Goal: Task Accomplishment & Management: Manage account settings

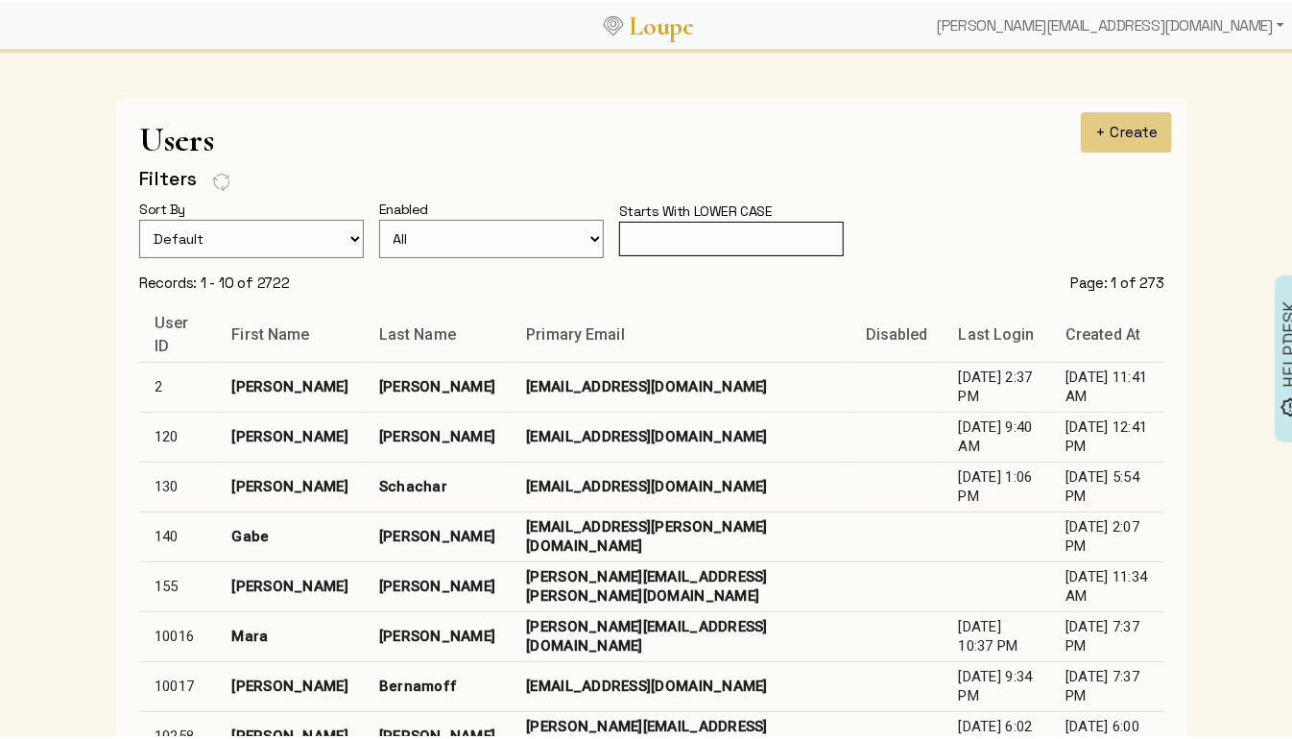
click at [664, 247] on input "text" at bounding box center [731, 237] width 225 height 36
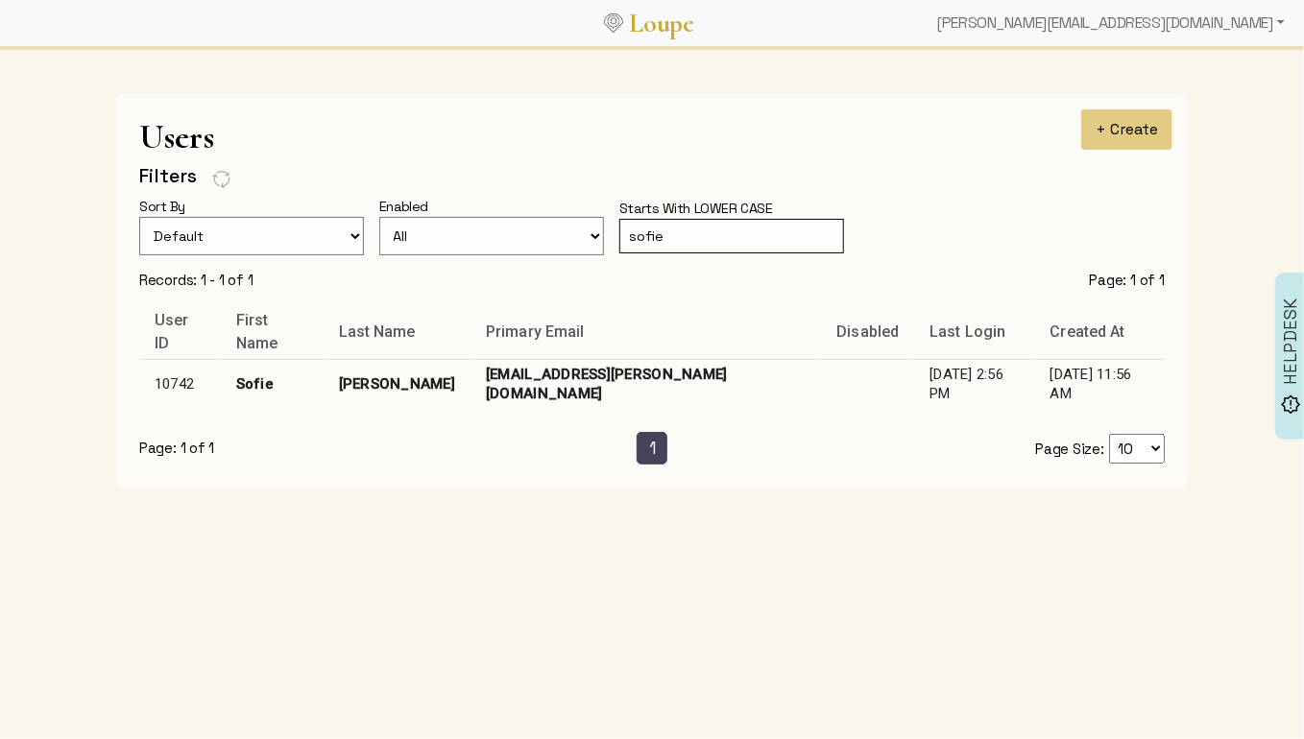
type input "sofie"
click at [550, 374] on td "sofie.andersen@gmail.com" at bounding box center [645, 384] width 350 height 50
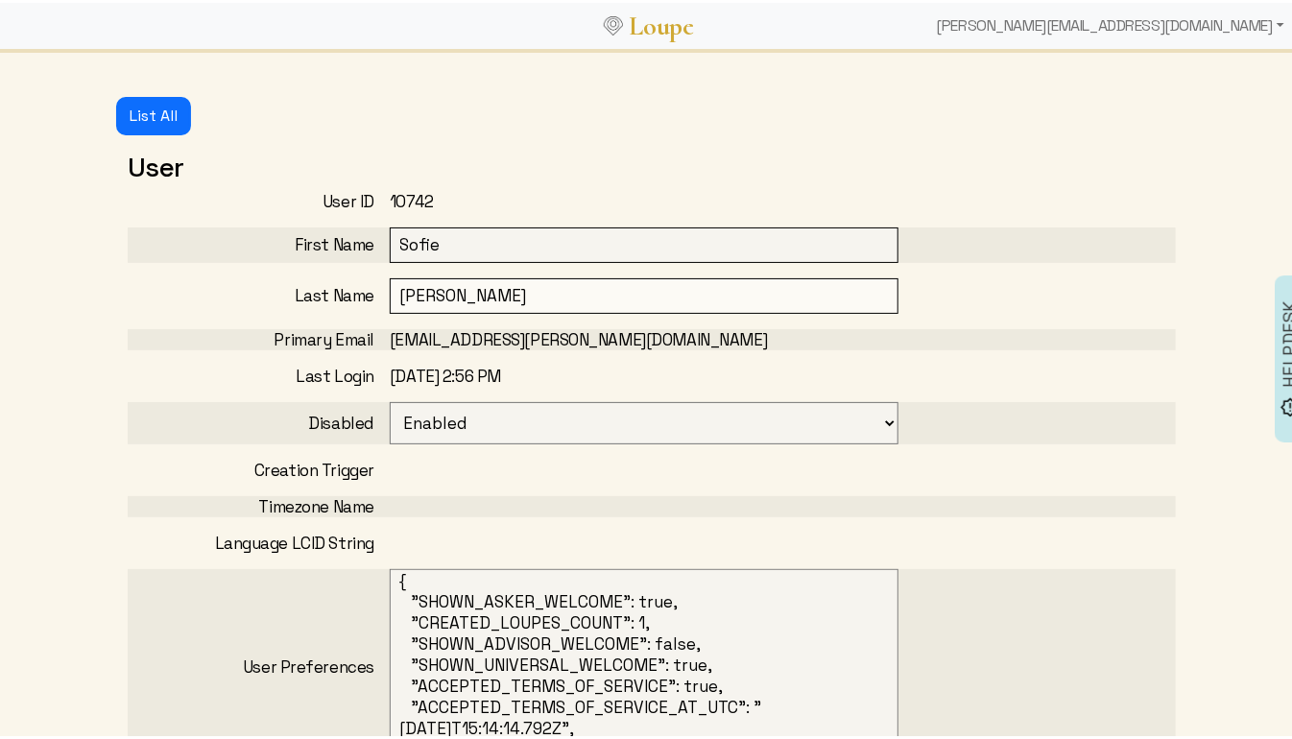
select select
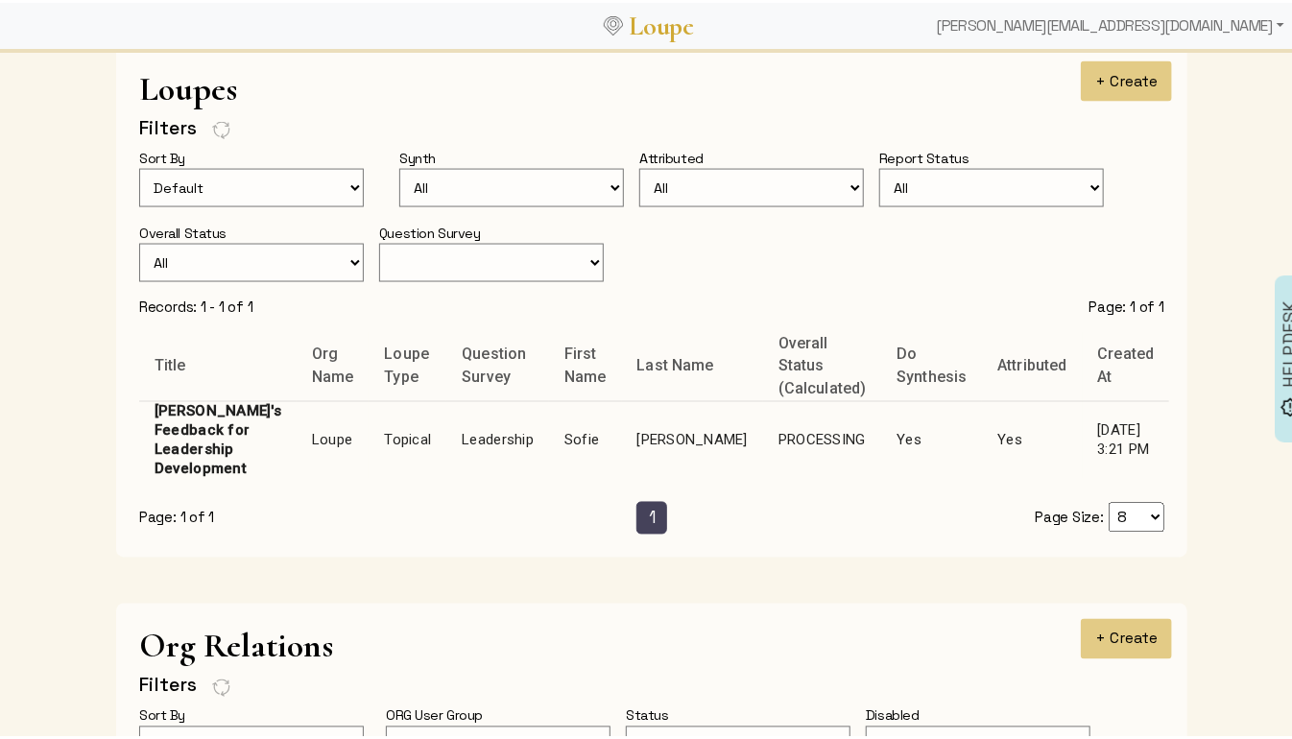
scroll to position [1305, 0]
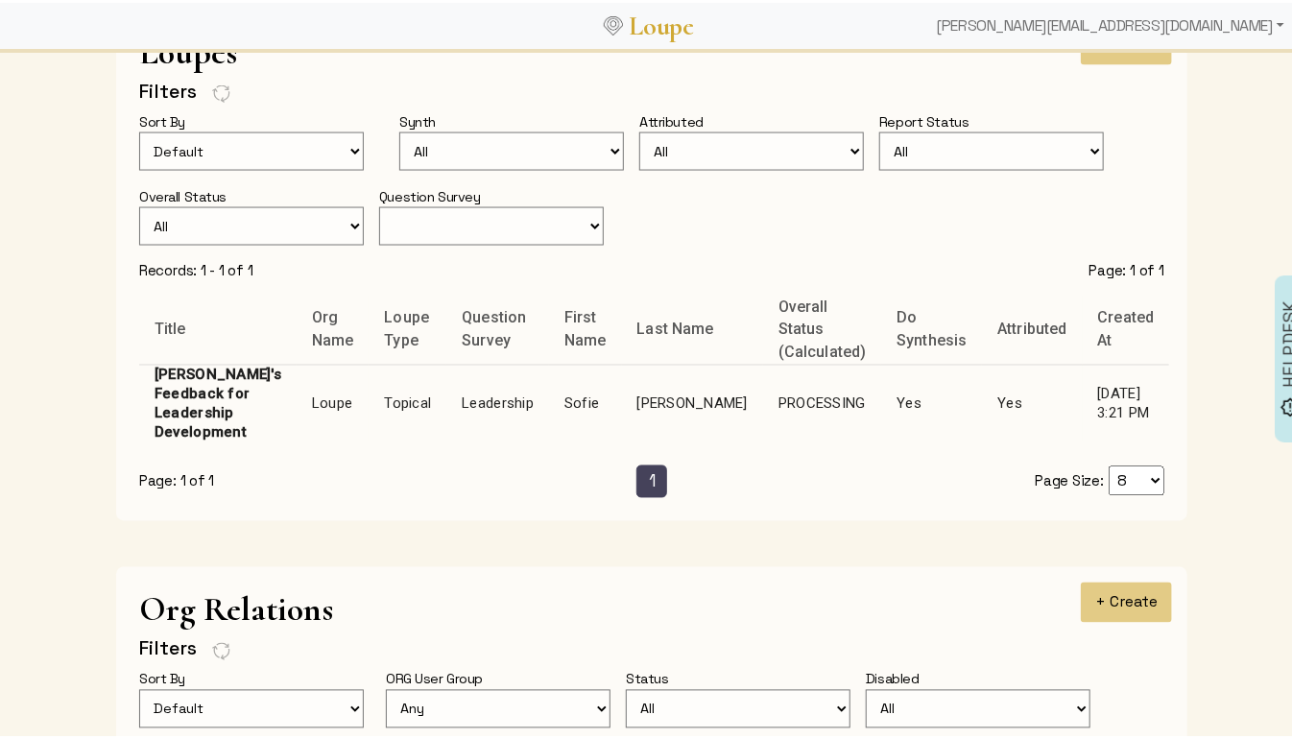
click at [549, 375] on td "Sofie" at bounding box center [585, 401] width 72 height 78
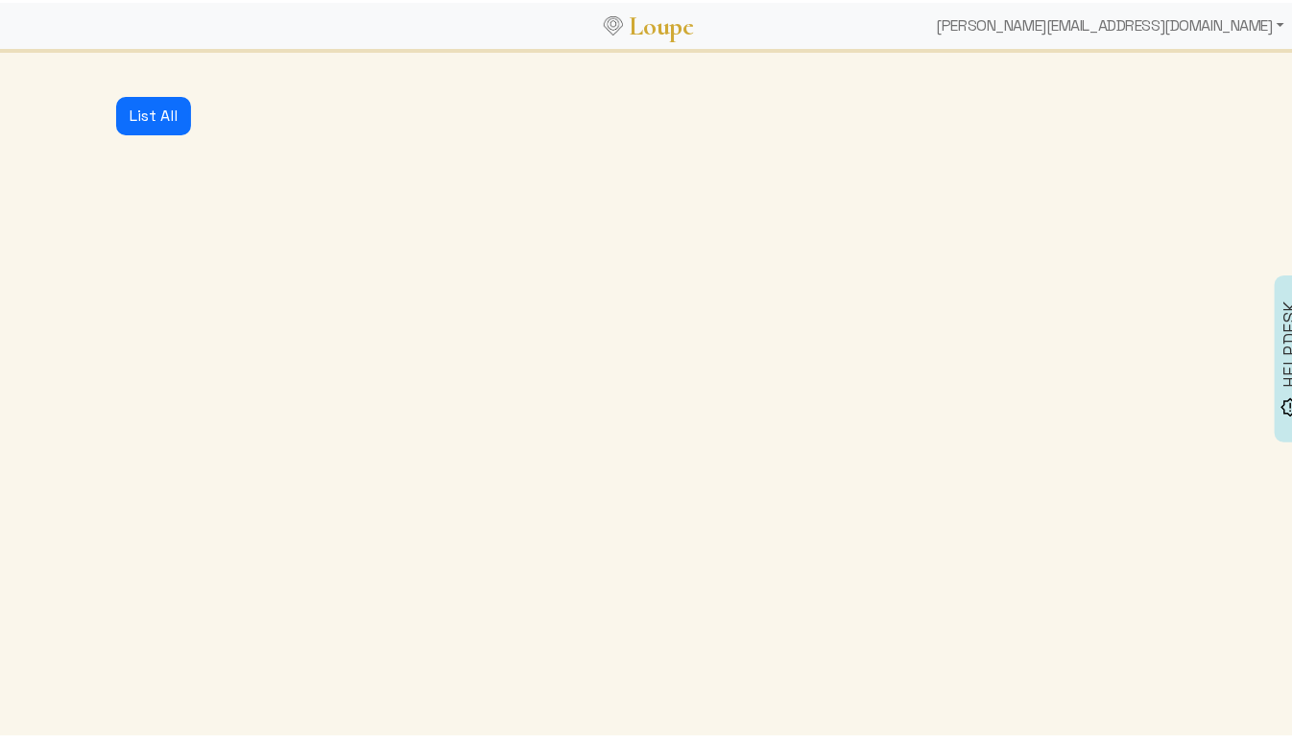
select select "125"
select select "1: CLOSED"
select select "1: PROCESSING"
select select "4: ADVICE_CLOSED"
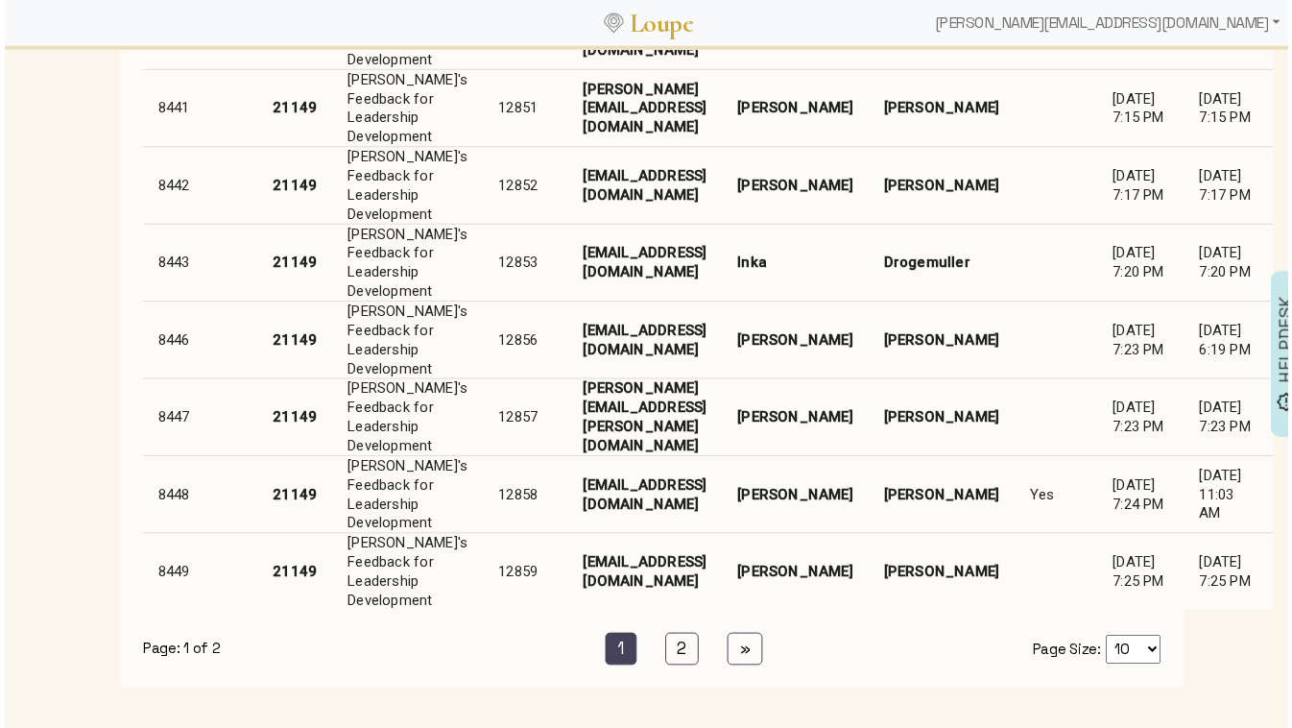
scroll to position [3068, 0]
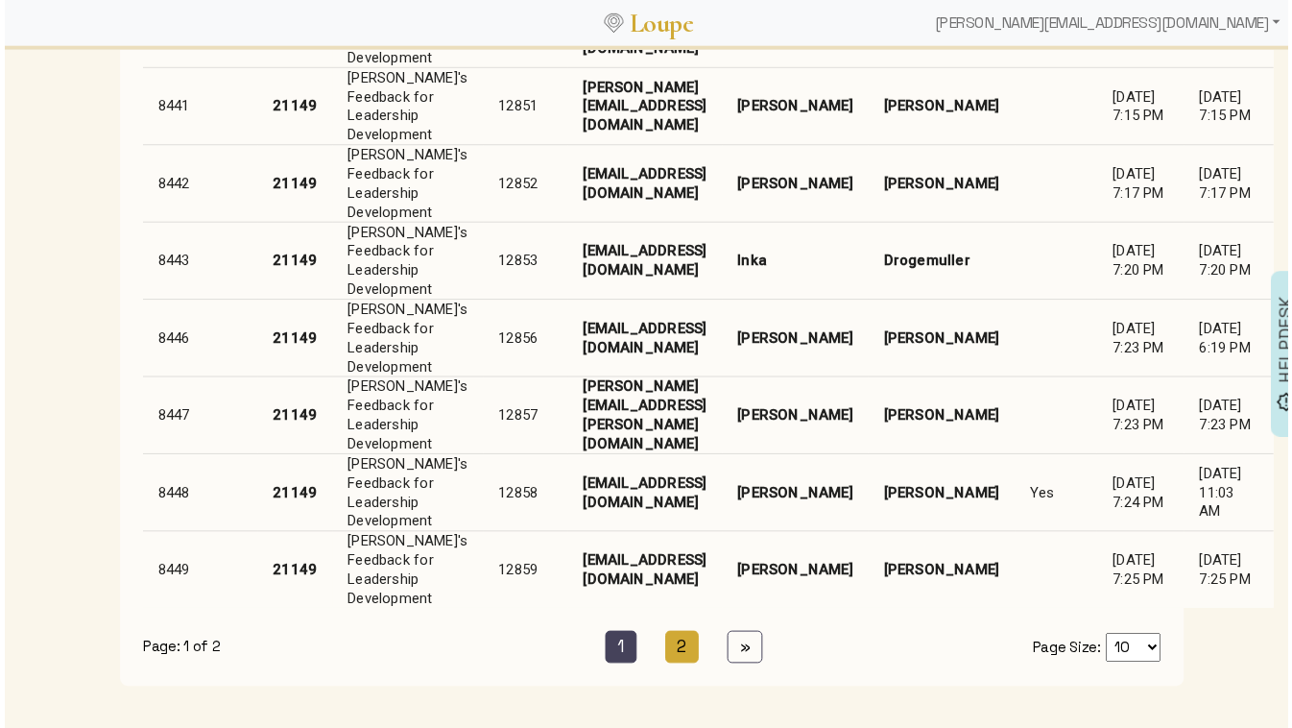
click at [668, 635] on link "2 (current)" at bounding box center [682, 651] width 35 height 33
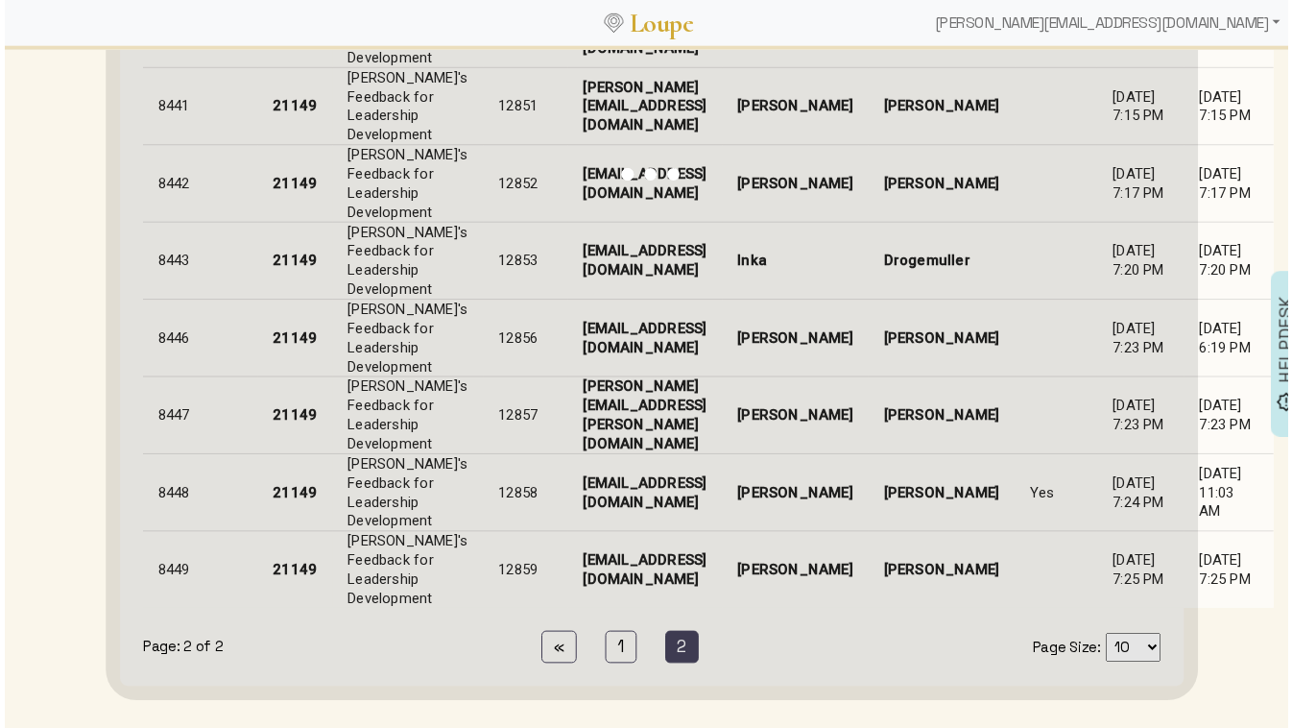
scroll to position [2458, 0]
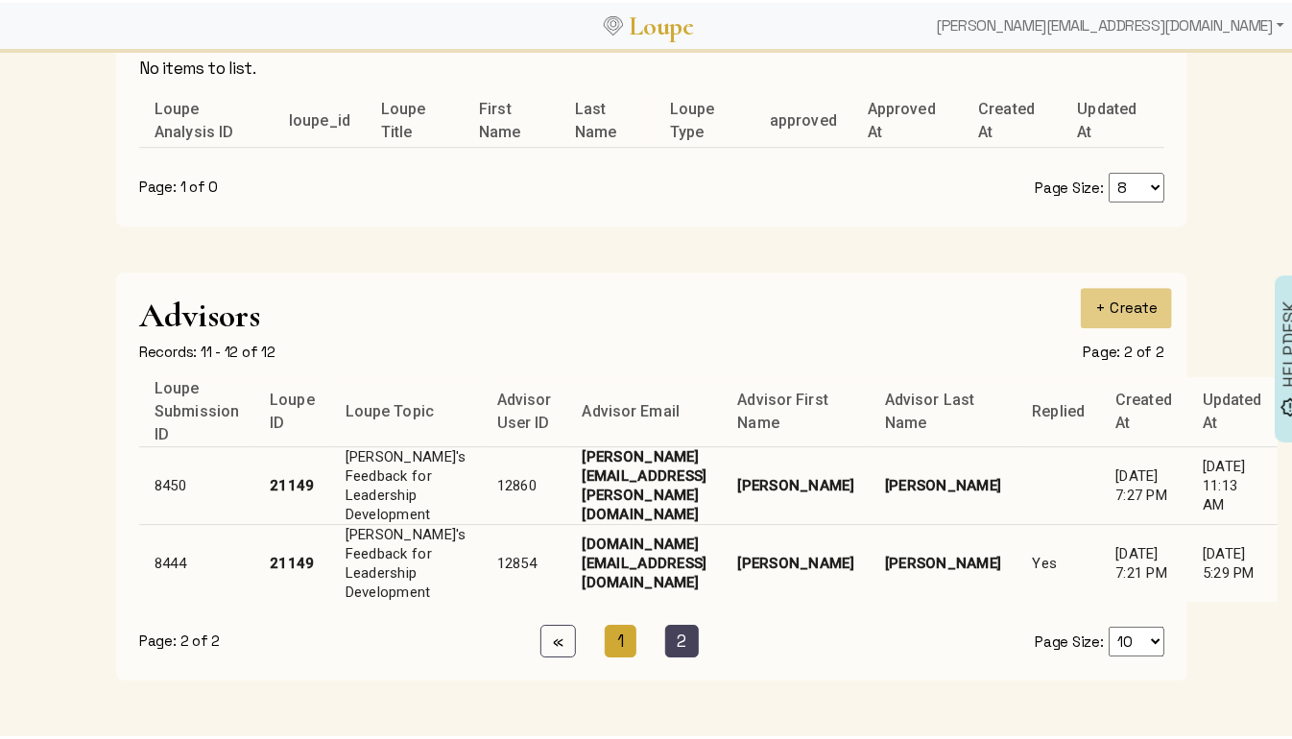
click at [605, 629] on link "1 (current)" at bounding box center [621, 638] width 32 height 33
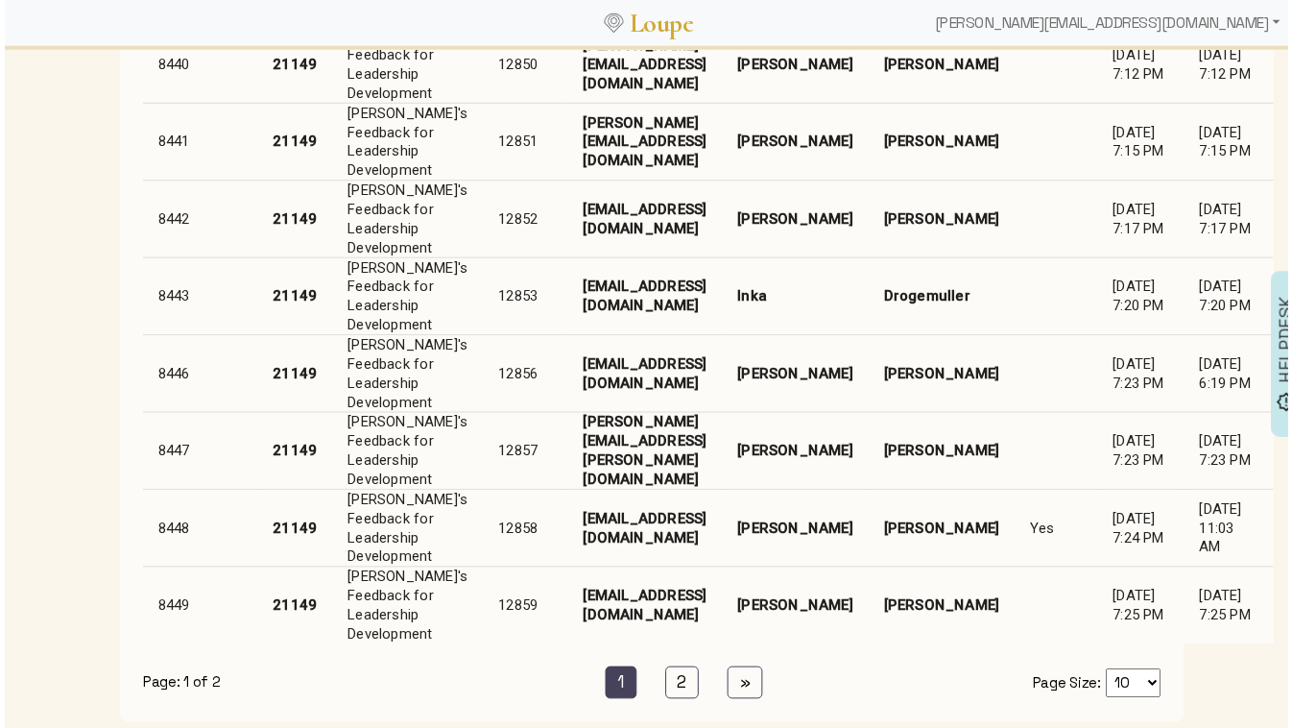
scroll to position [3090, 0]
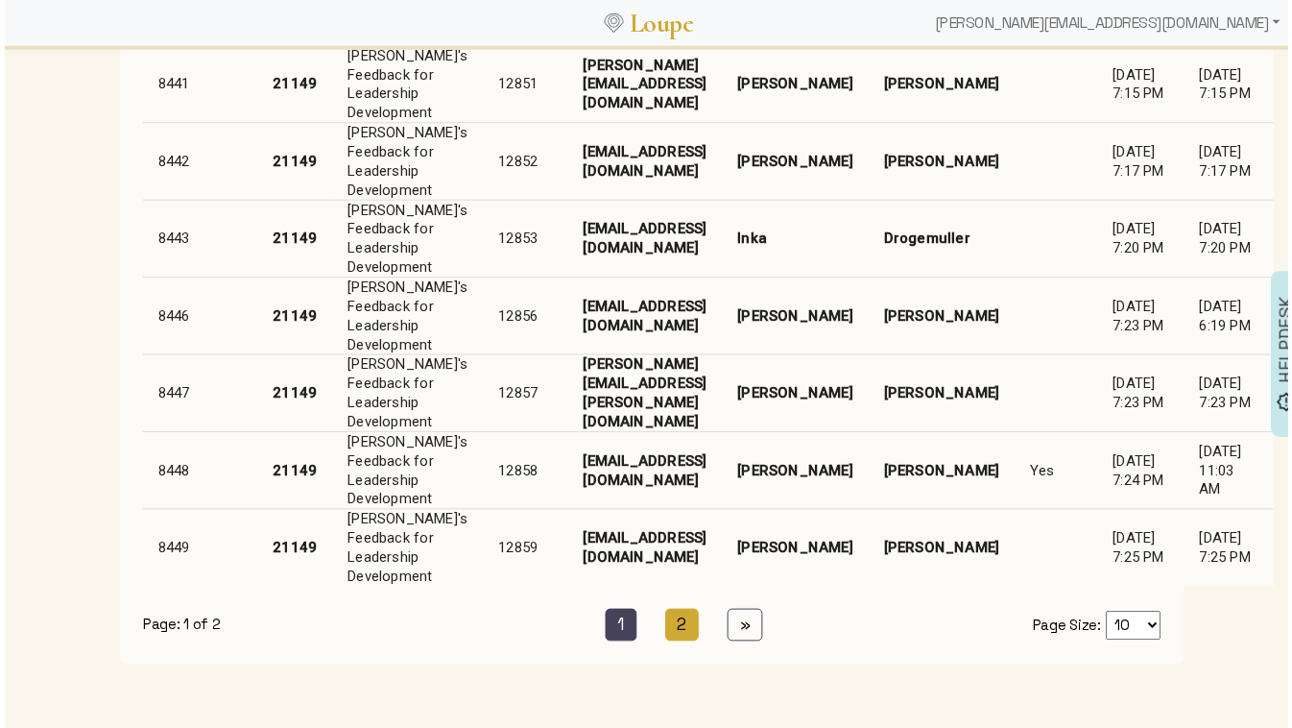
click at [677, 615] on link "2 (current)" at bounding box center [682, 629] width 35 height 33
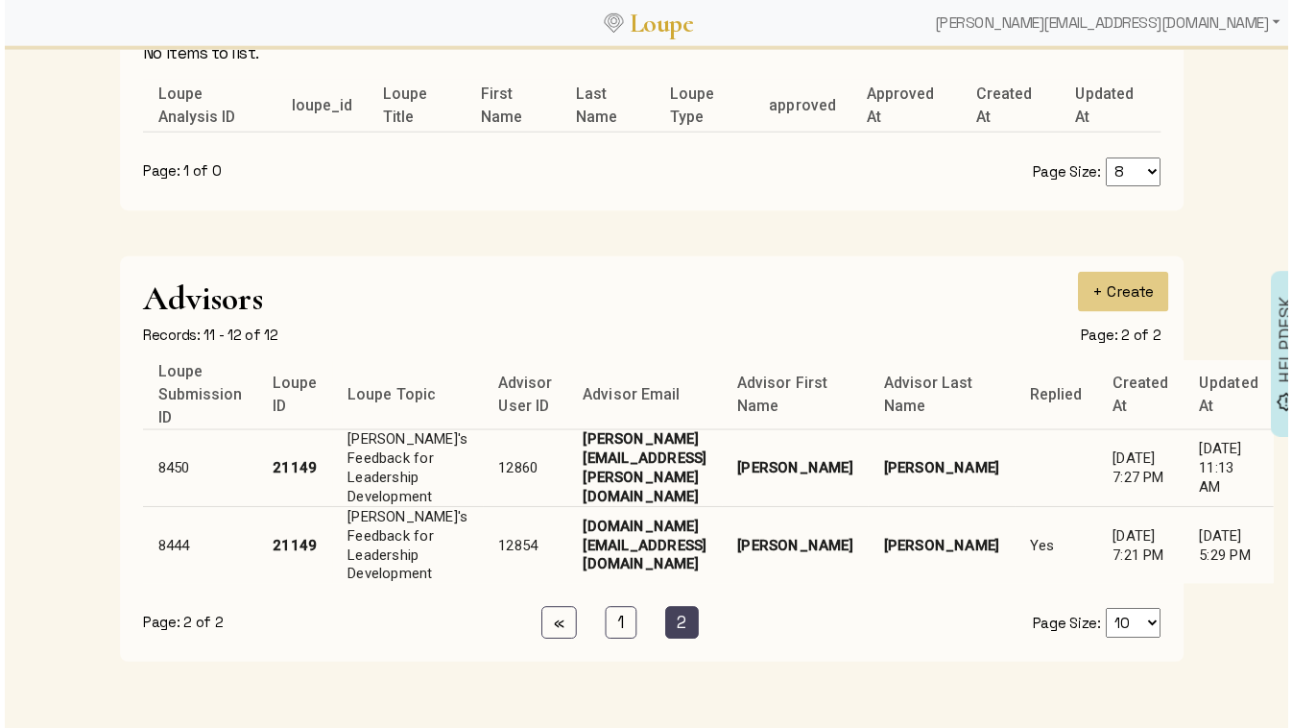
scroll to position [2458, 0]
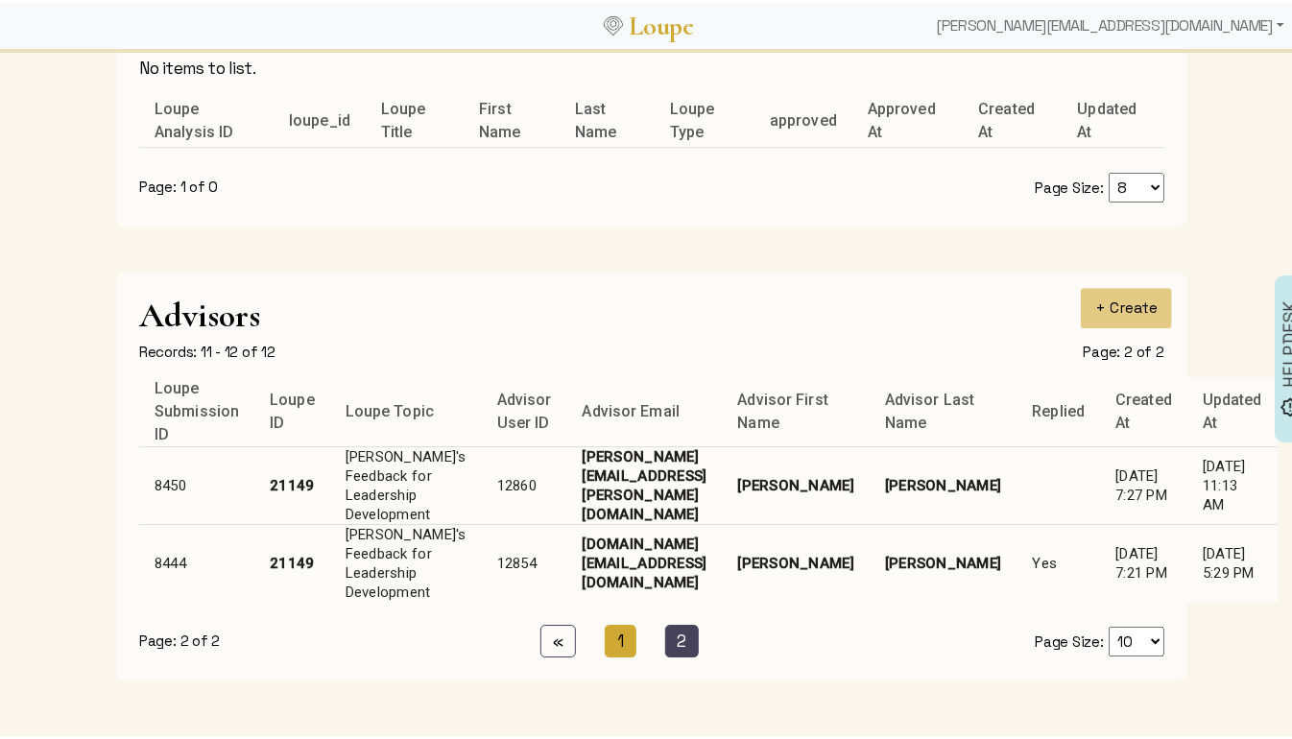
click at [607, 624] on link "1 (current)" at bounding box center [621, 638] width 32 height 33
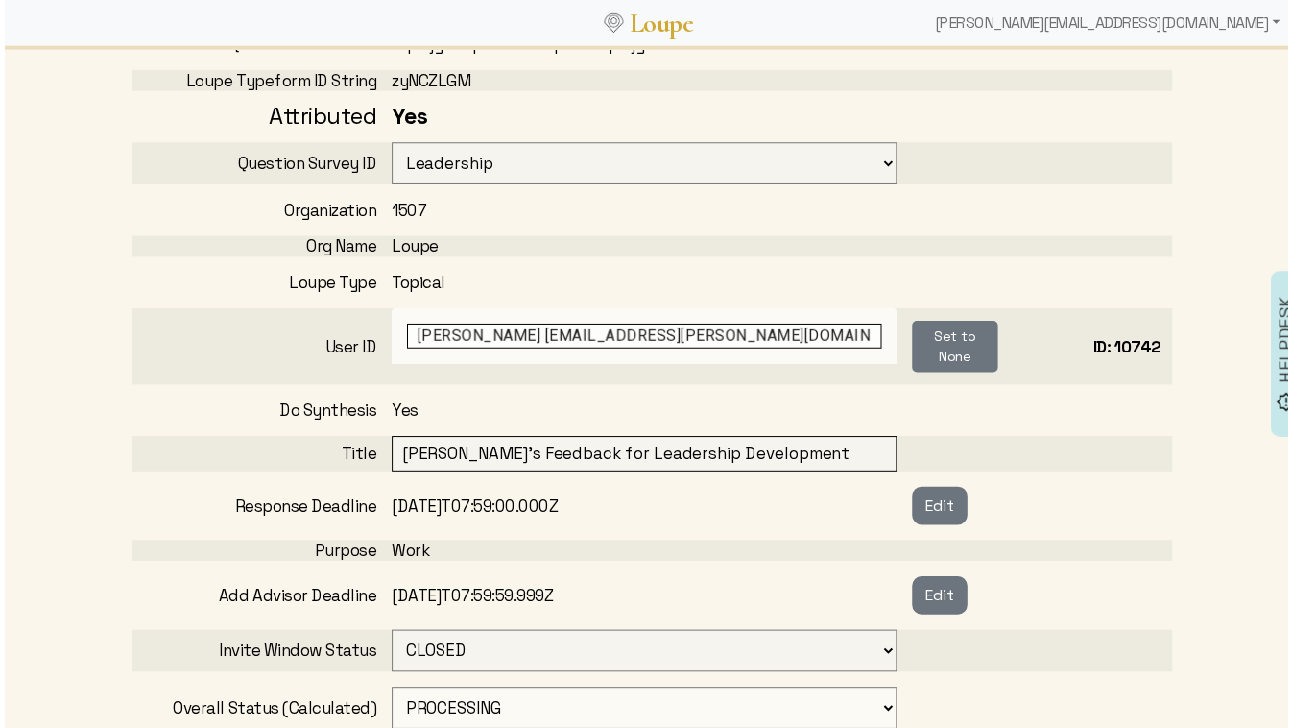
scroll to position [388, 0]
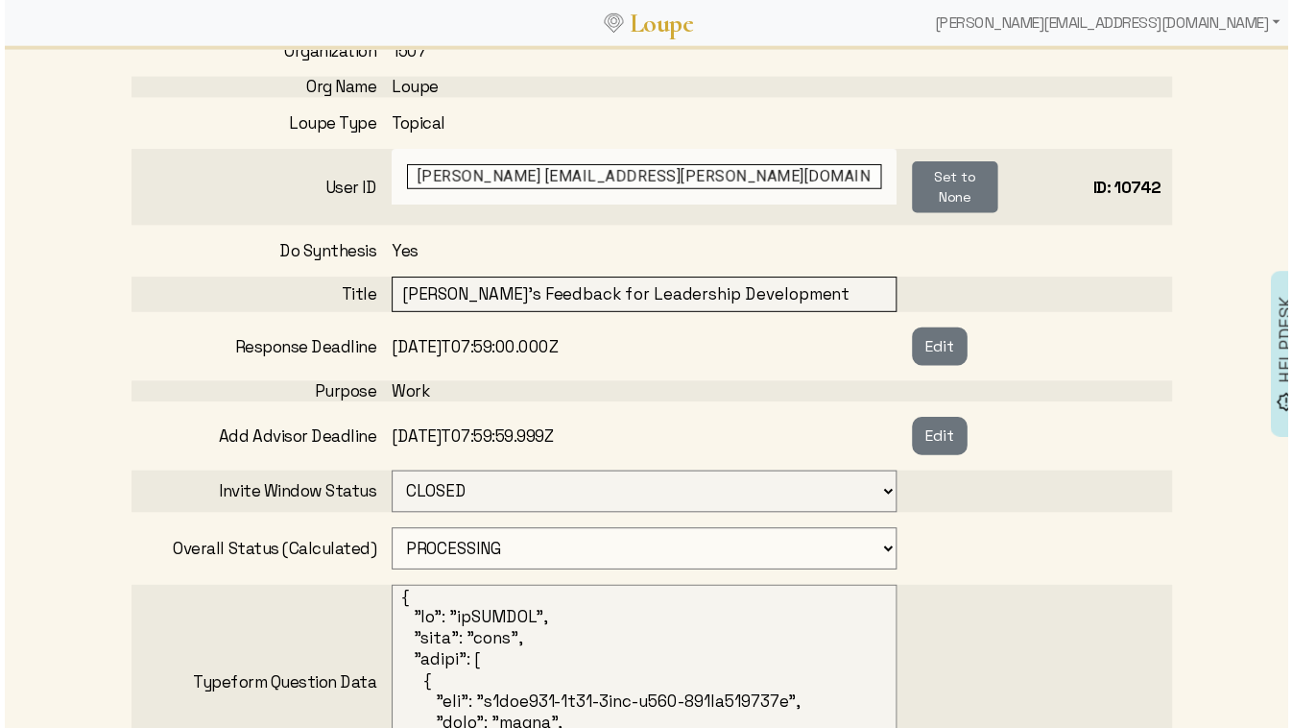
click at [817, 361] on div "Response Deadline 2025-09-20T07:59:00.000Z Edit" at bounding box center [652, 348] width 1049 height 38
click at [943, 344] on button "Edit" at bounding box center [942, 348] width 56 height 38
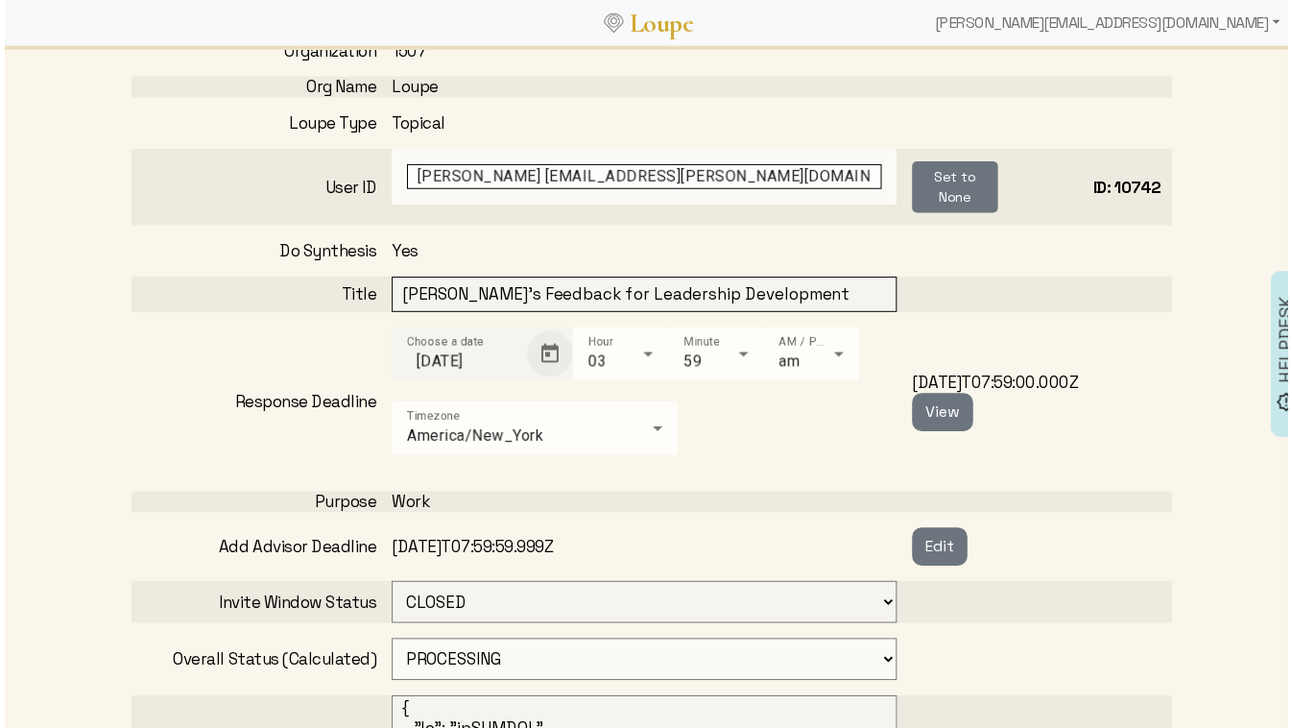
click at [548, 352] on span "Open calendar" at bounding box center [549, 356] width 46 height 46
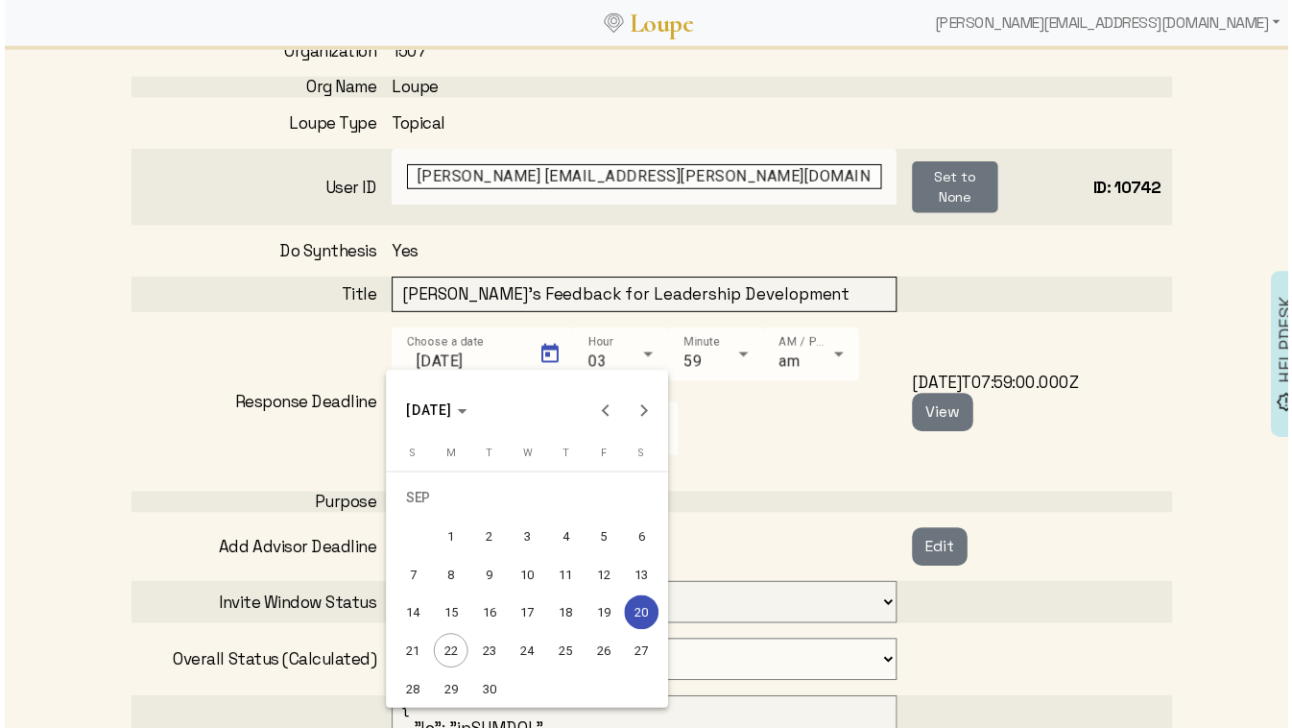
click at [489, 689] on div "30" at bounding box center [487, 693] width 35 height 35
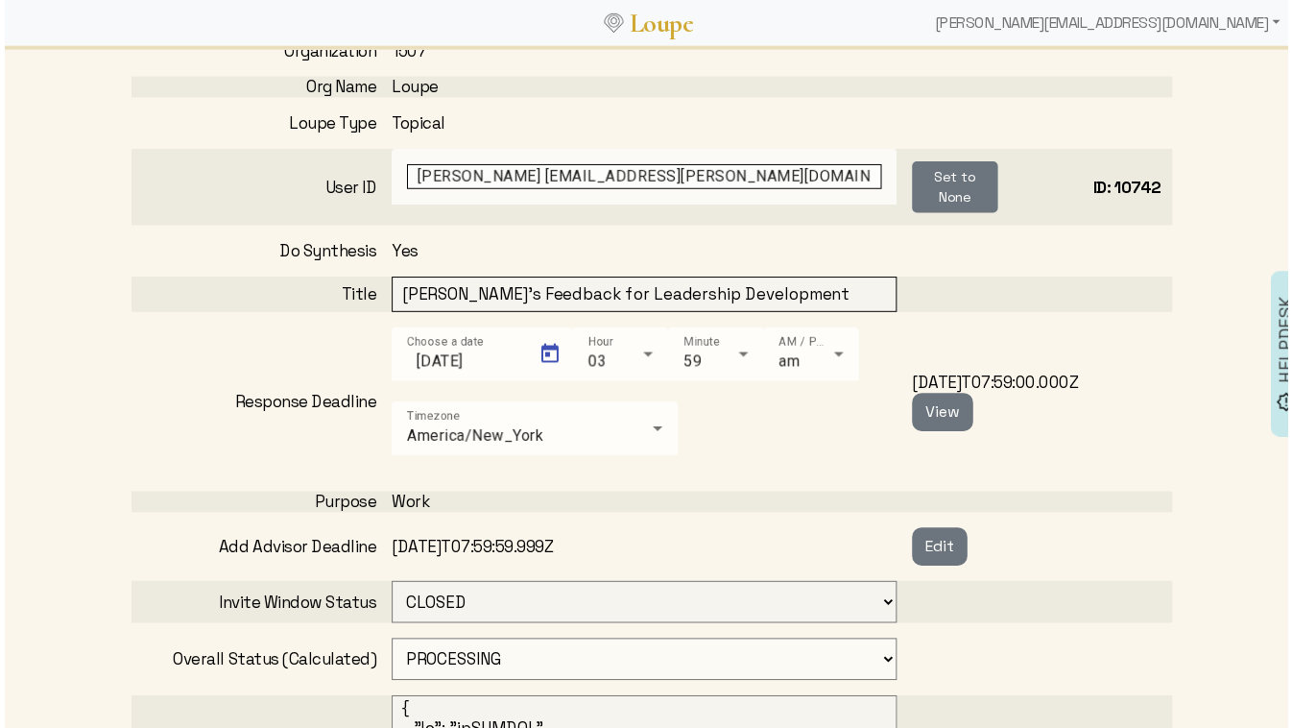
type input "9/30/2025"
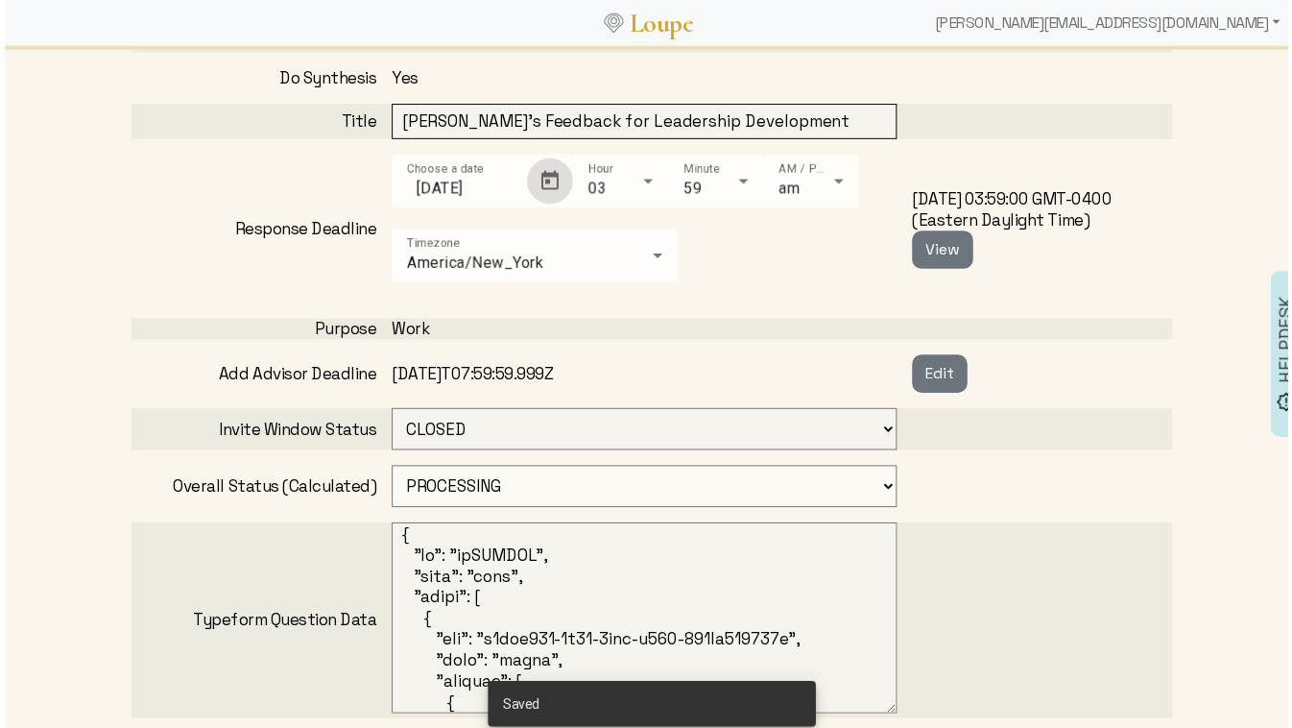
scroll to position [588, 0]
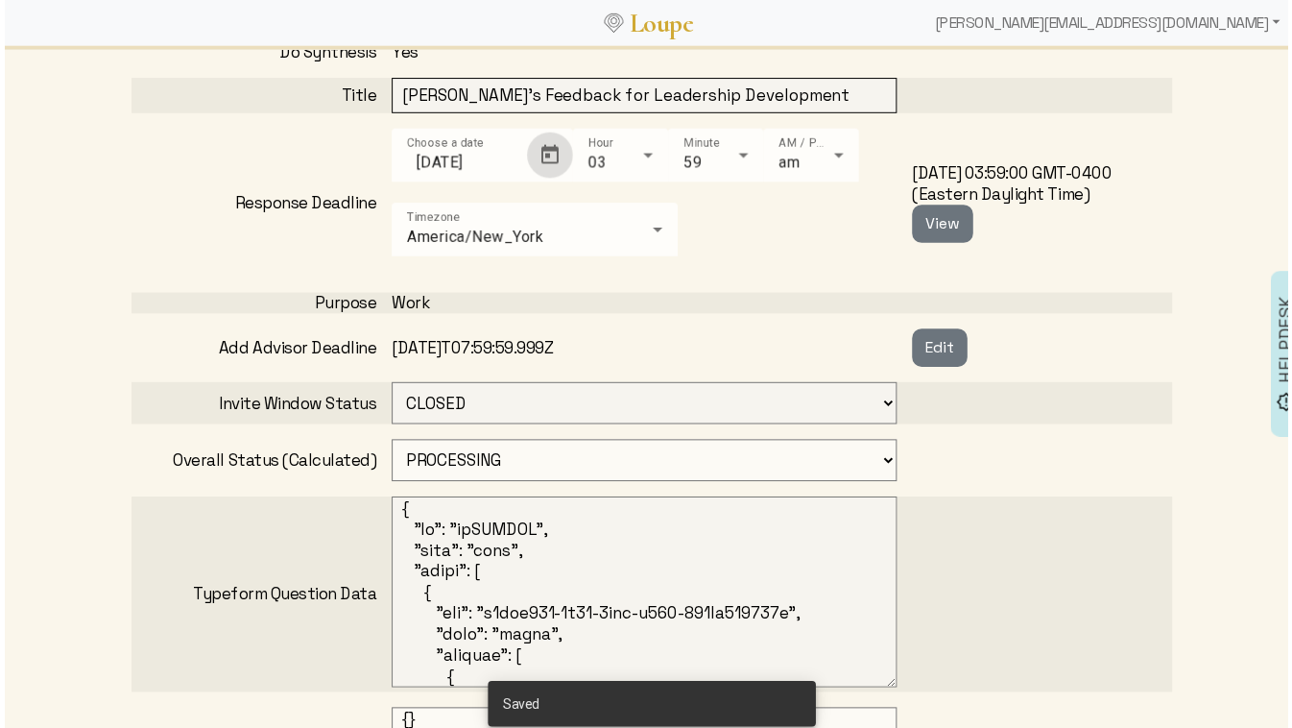
click at [449, 456] on select "OPEN PROCESSING READY ARCHIVED CANCELED CONCEIVED WAITING_FOR_FEEDBACK" at bounding box center [644, 464] width 509 height 42
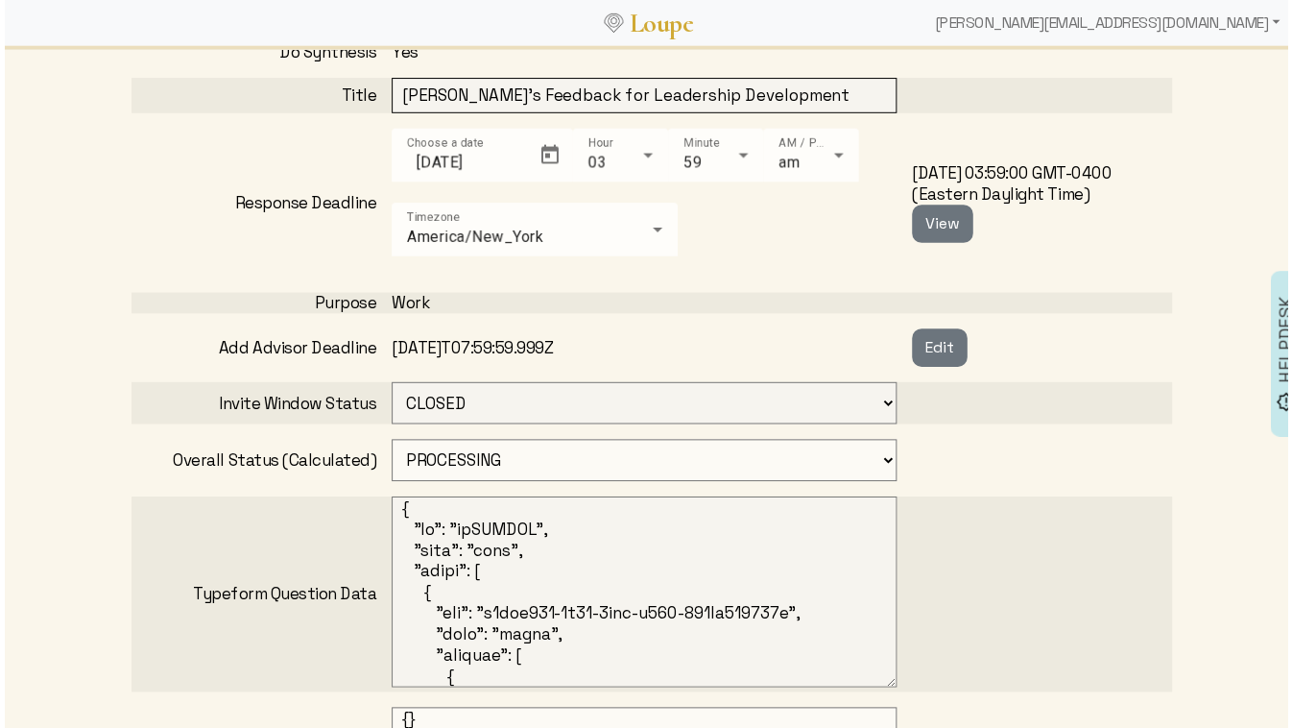
select select "6: WAITING_FOR_FEEDBACK"
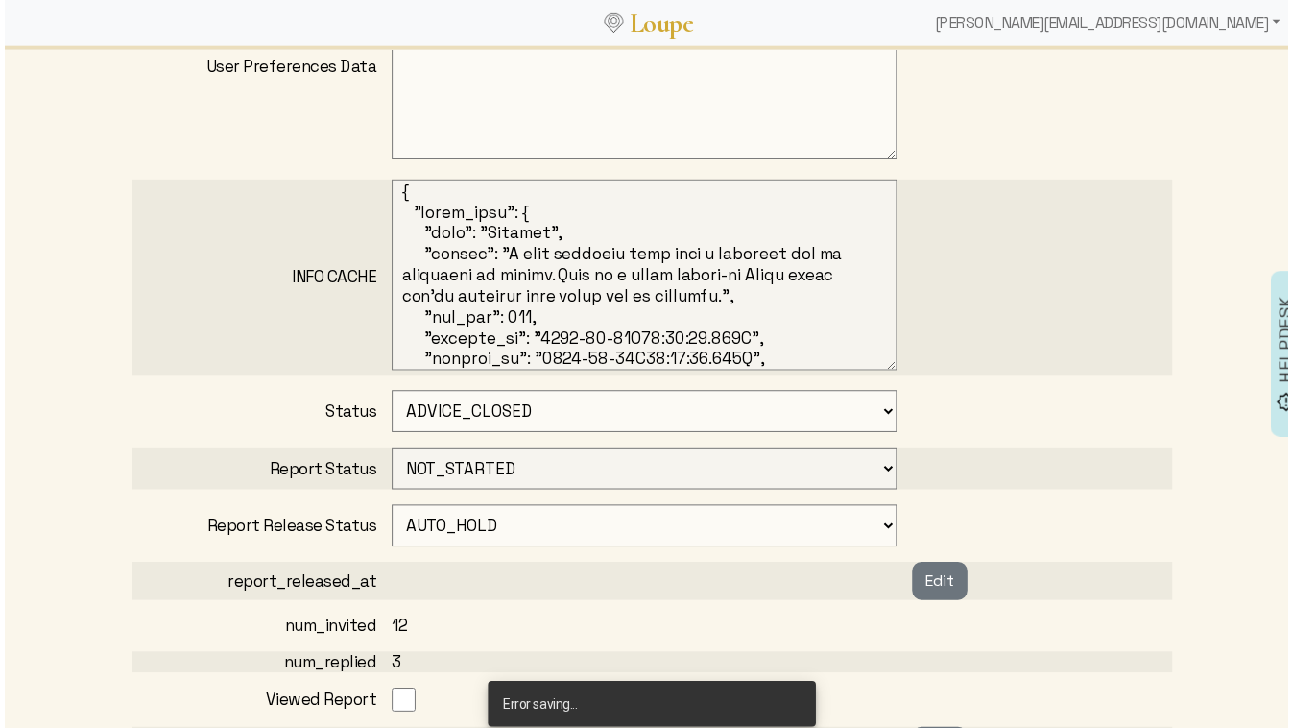
scroll to position [1333, 0]
click at [490, 417] on select "CONCEIVED SURVEY_CREATED SOME_ADVISORS_INVITED MIN_ADVISORS_INVITED ADVICE_CLOS…" at bounding box center [644, 413] width 509 height 42
select select "3: MIN_ADVISORS_INVITED"
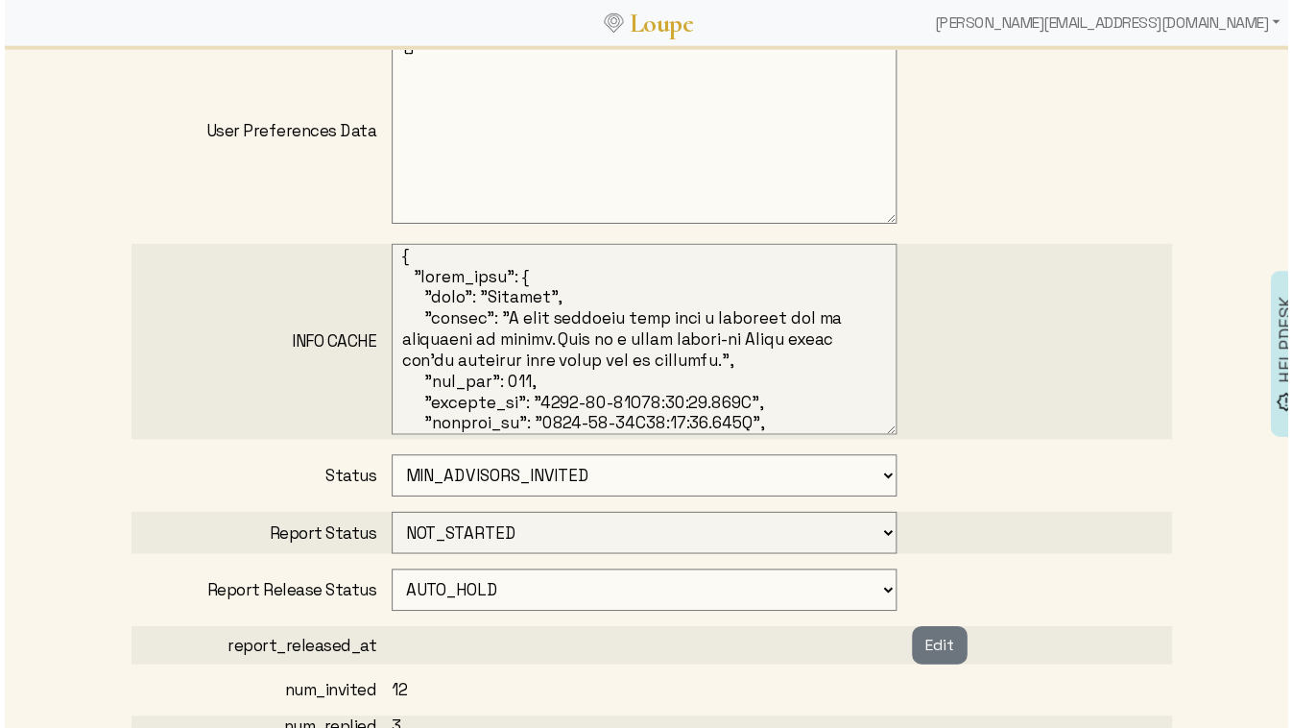
scroll to position [1360, 0]
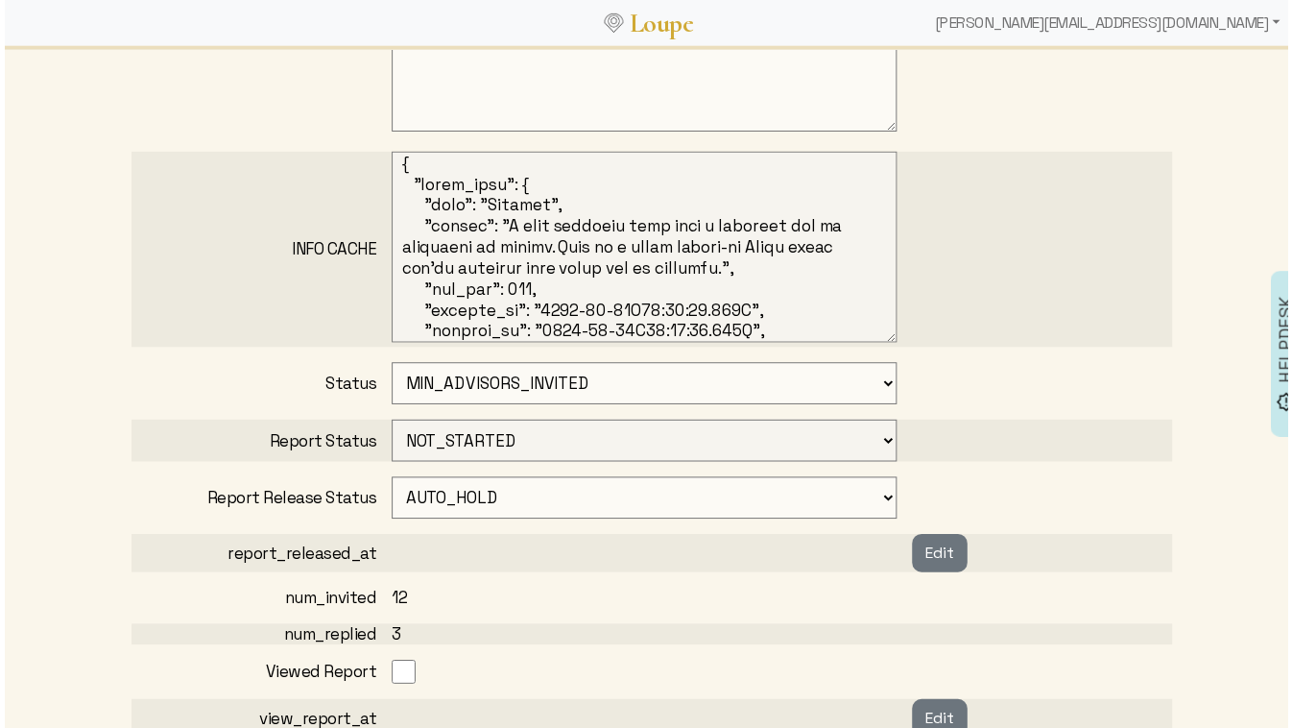
click at [458, 386] on select "CONCEIVED SURVEY_CREATED SOME_ADVISORS_INVITED MIN_ADVISORS_INVITED ADVICE_CLOS…" at bounding box center [644, 386] width 509 height 42
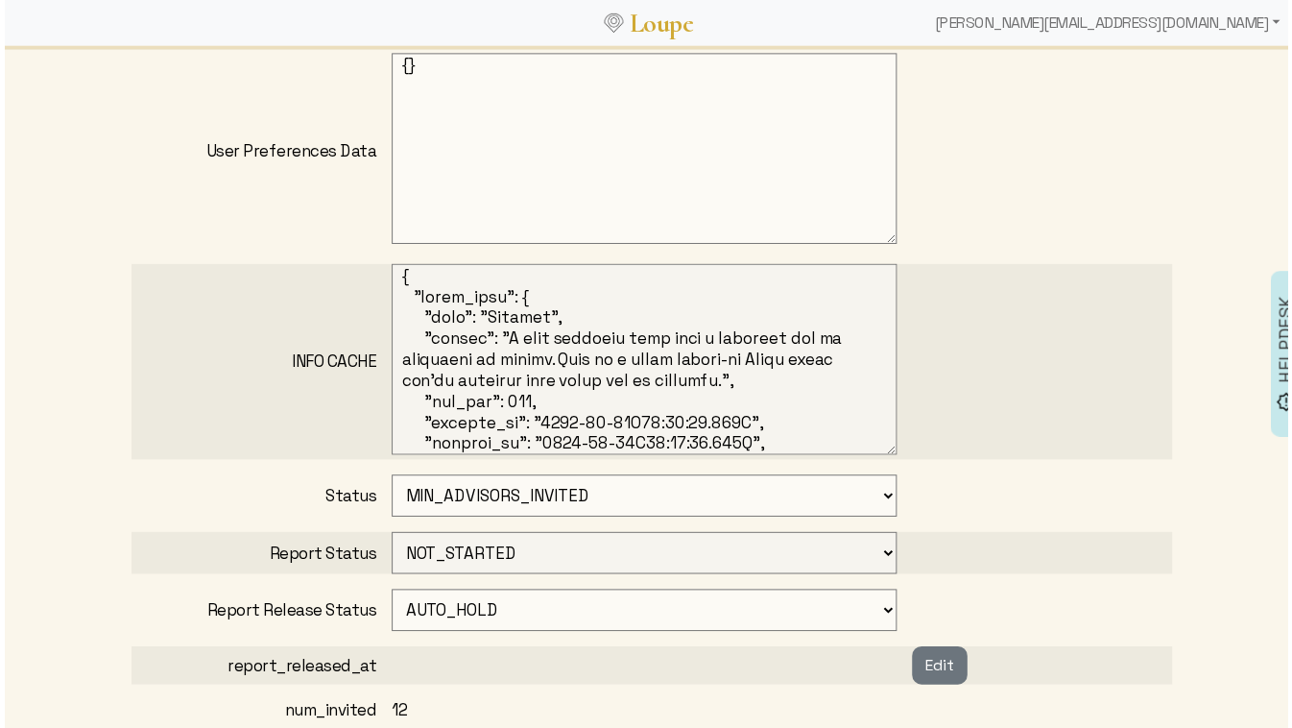
scroll to position [1222, 0]
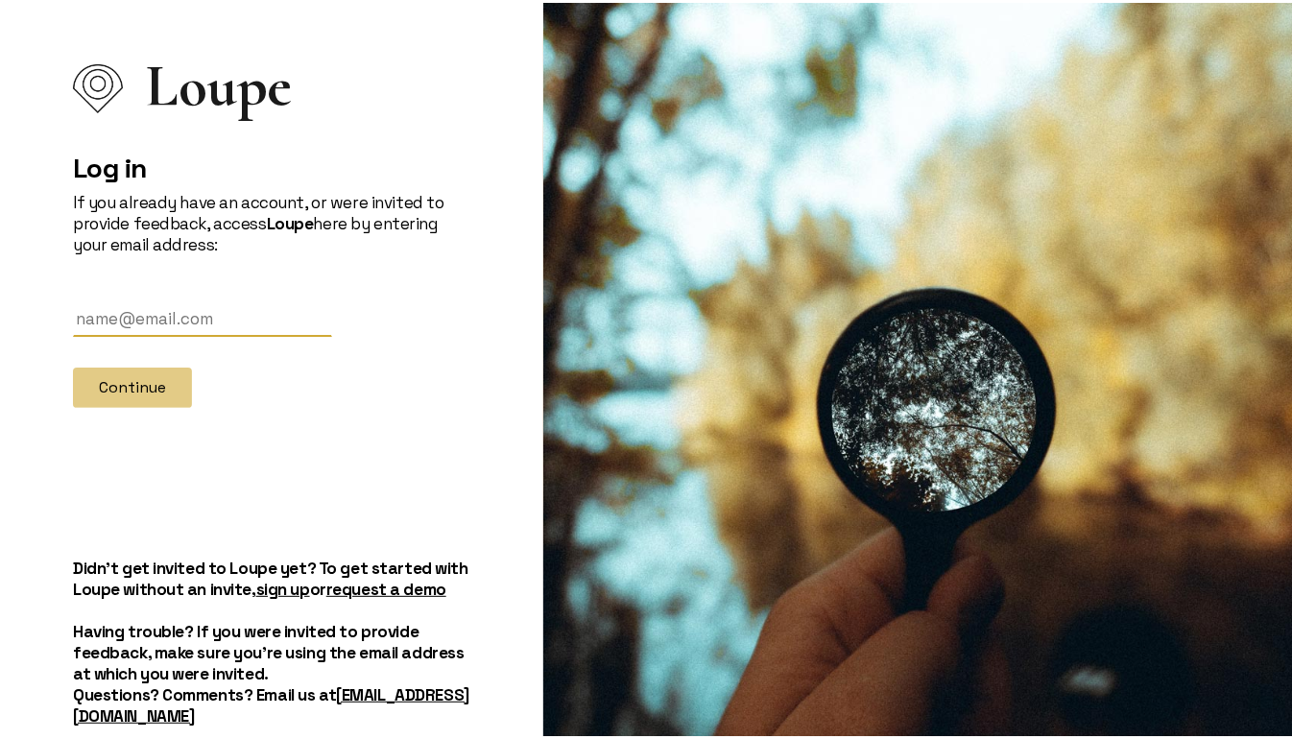
click at [219, 300] on input "text" at bounding box center [202, 317] width 259 height 36
type input "[PERSON_NAME][EMAIL_ADDRESS][DOMAIN_NAME]"
click at [151, 379] on button "Continue" at bounding box center [132, 385] width 119 height 40
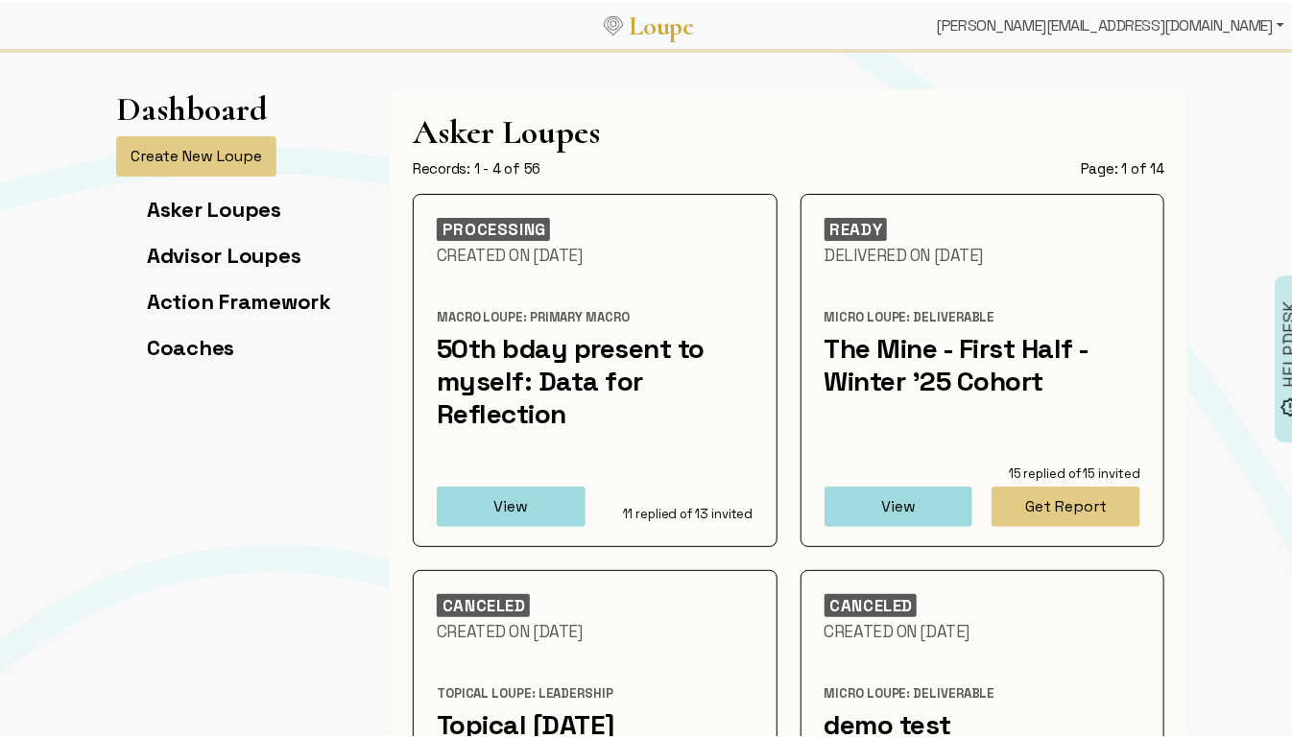
click at [1174, 20] on div "[PERSON_NAME][EMAIL_ADDRESS][DOMAIN_NAME]" at bounding box center [1110, 23] width 363 height 38
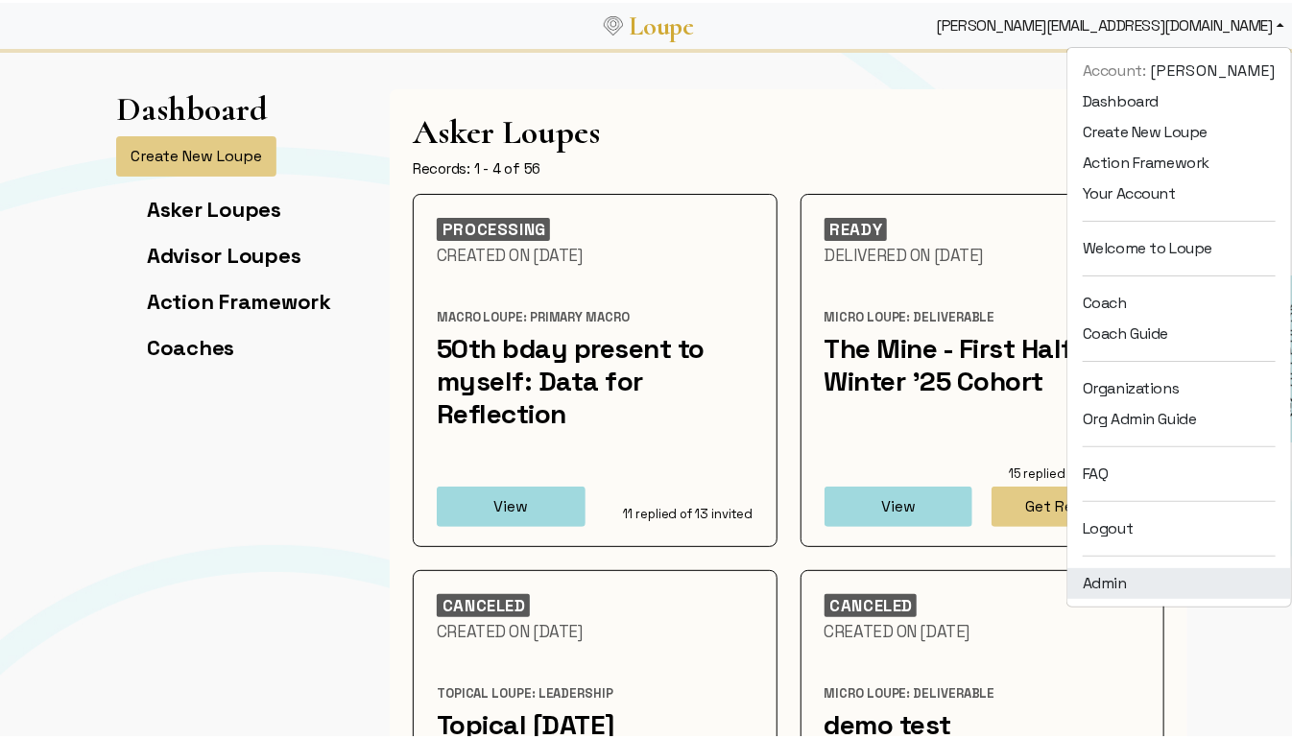
click at [1114, 582] on link "Admin" at bounding box center [1180, 581] width 224 height 31
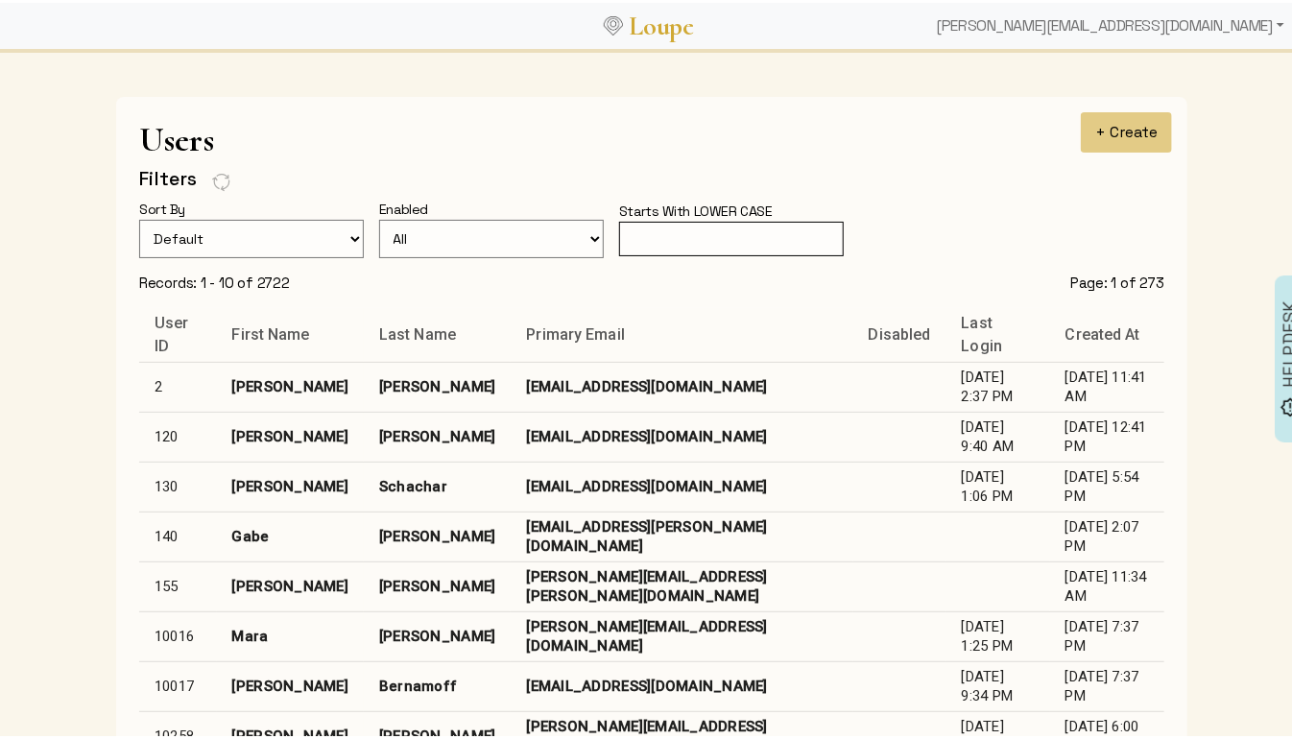
click at [767, 217] on div "Starts With LOWER CASE" at bounding box center [703, 208] width 169 height 21
click at [763, 224] on input "text" at bounding box center [731, 237] width 225 height 36
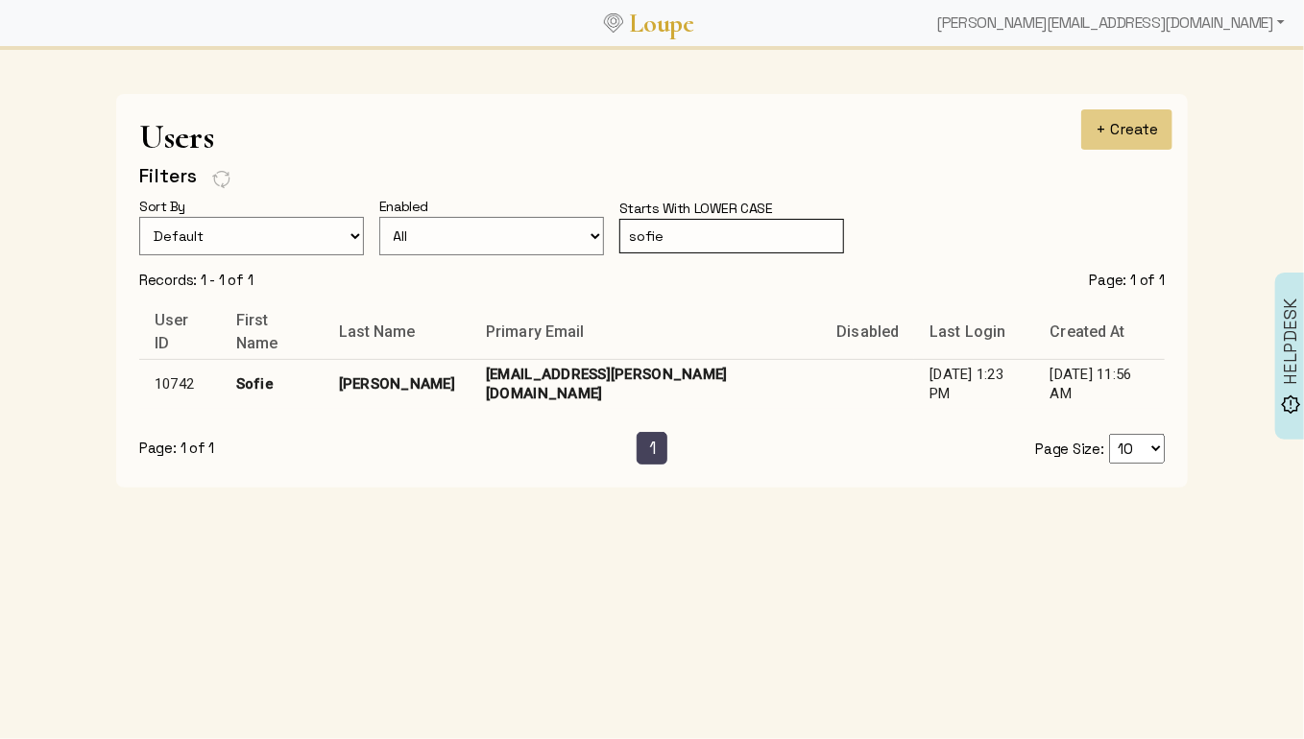
type input "sofie"
click at [583, 380] on td "[EMAIL_ADDRESS][PERSON_NAME][DOMAIN_NAME]" at bounding box center [645, 384] width 350 height 50
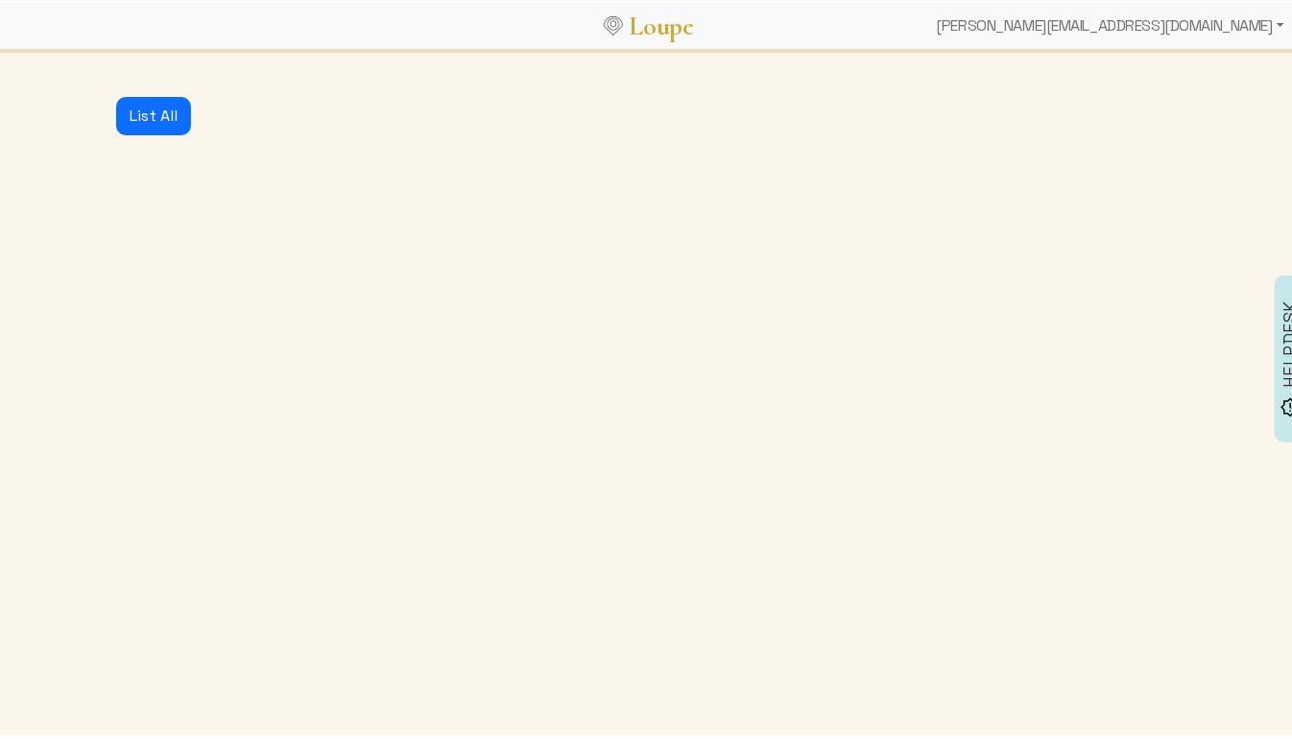
select select
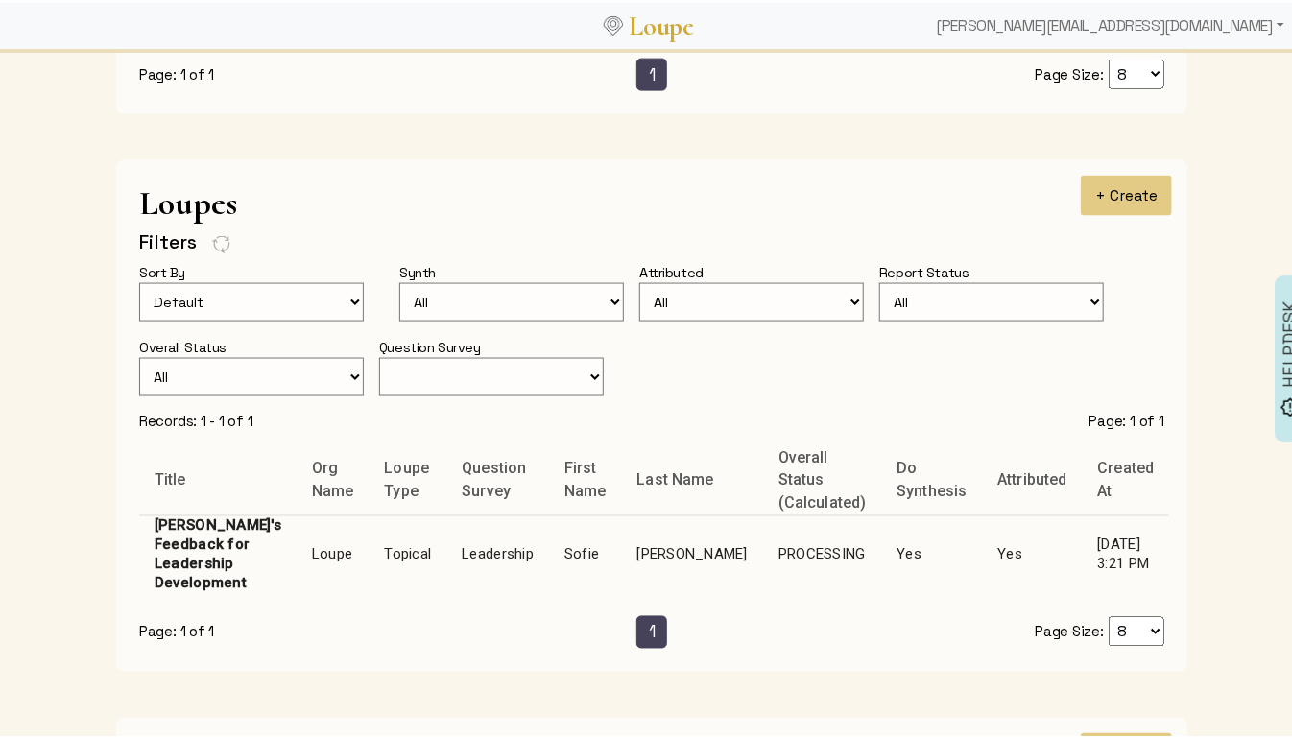
scroll to position [1241, 0]
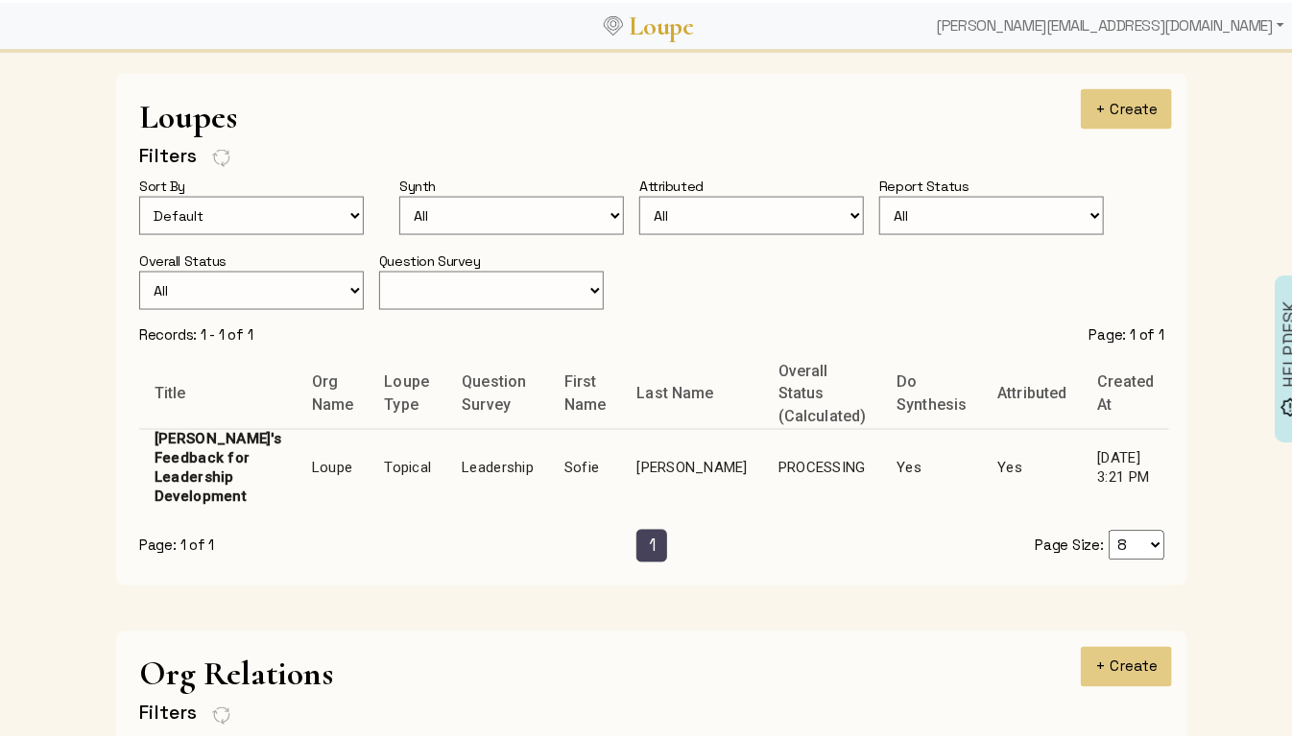
click at [475, 439] on td "Leadership" at bounding box center [497, 465] width 103 height 78
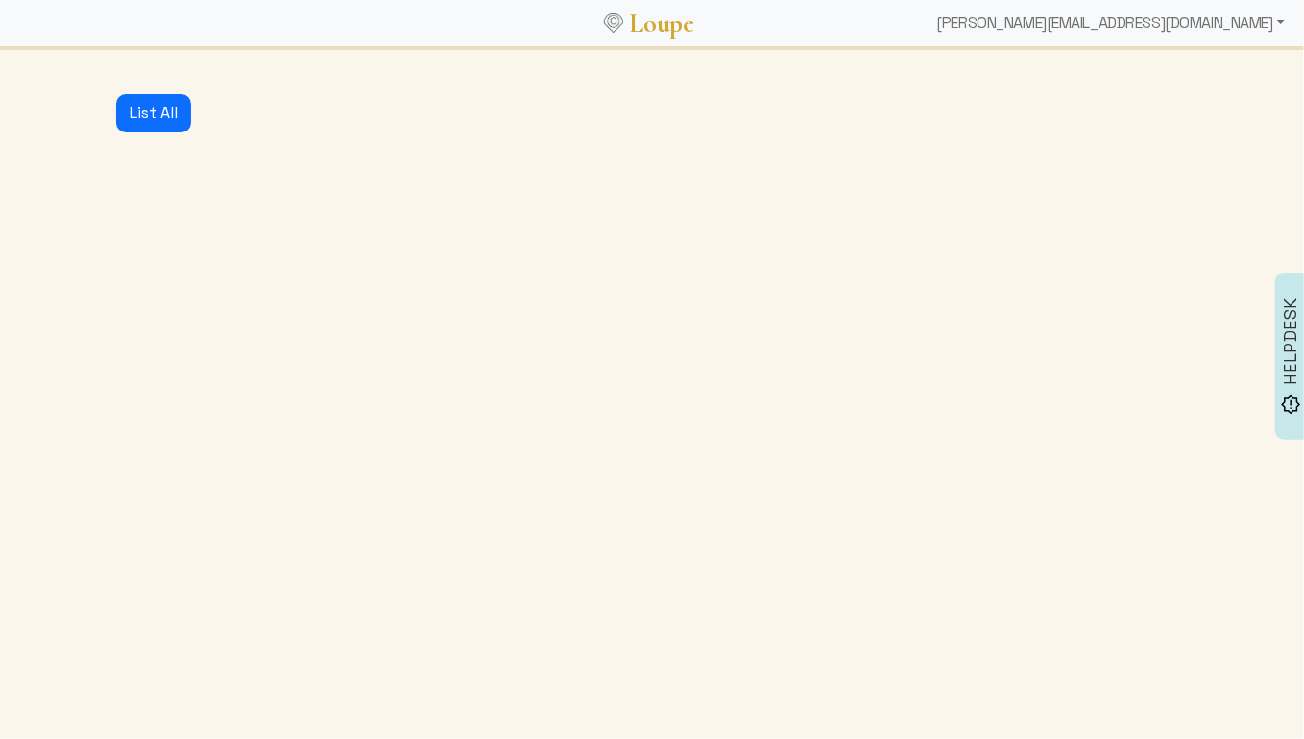
select select "1: CLOSED"
select select "1: PROCESSING"
select select "4: ADVICE_CLOSED"
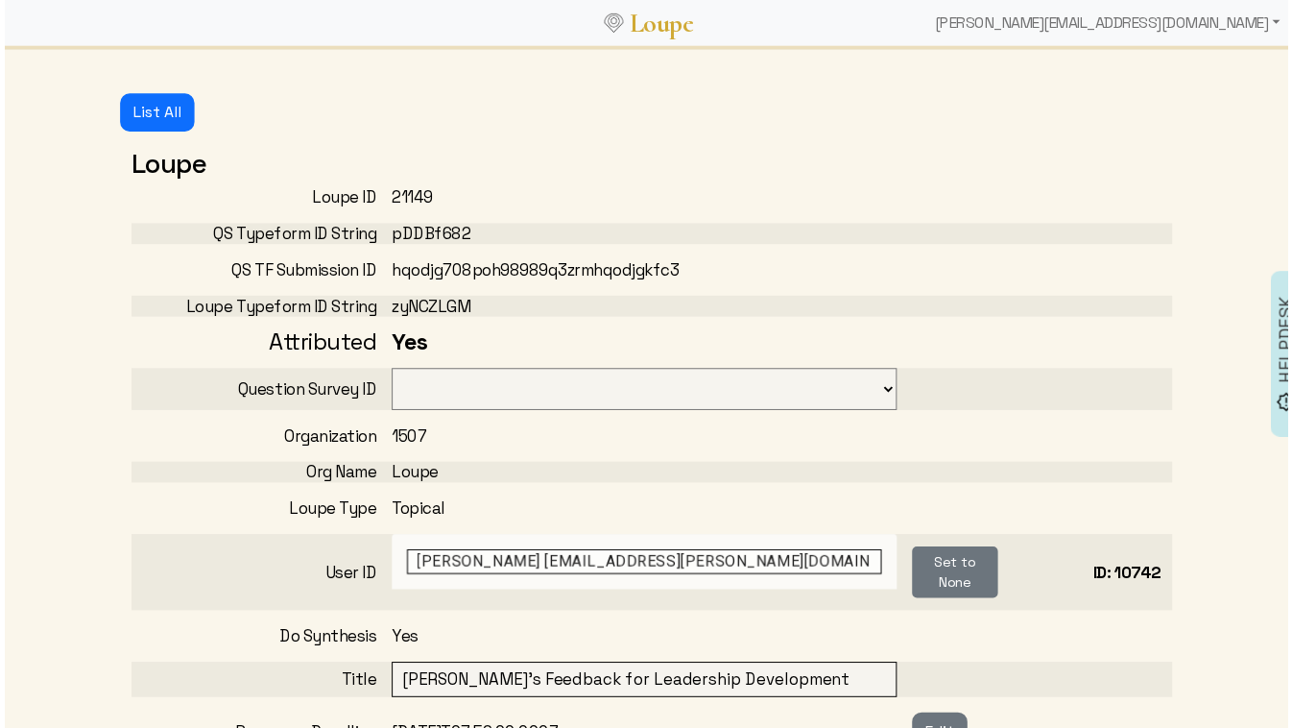
select select "125"
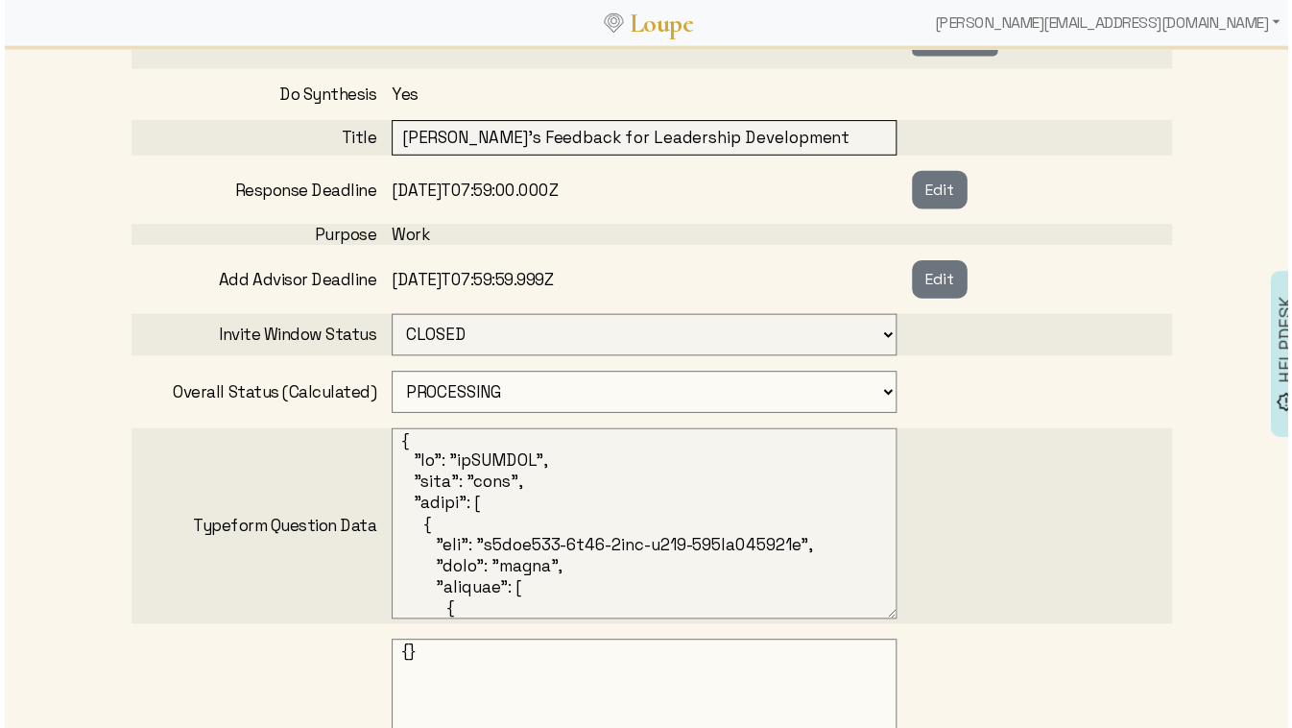
scroll to position [586, 0]
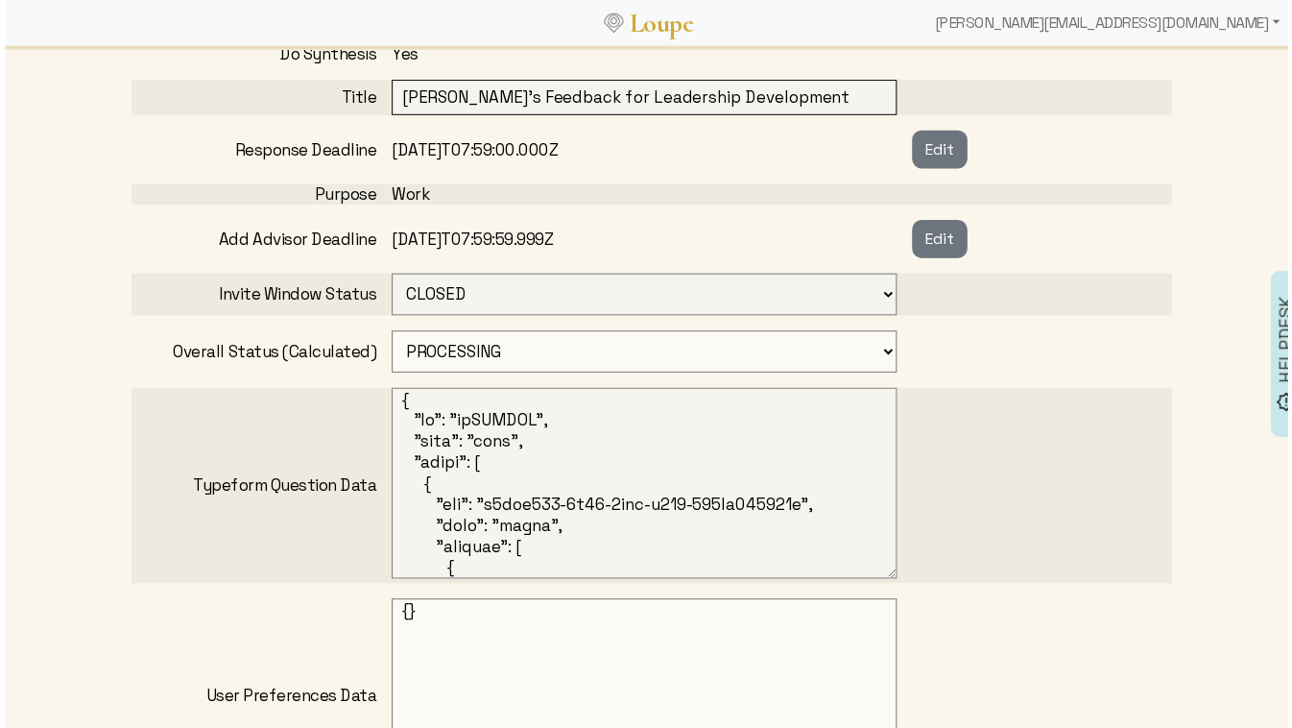
click at [433, 334] on select "OPEN PROCESSING READY ARCHIVED CANCELED CONCEIVED WAITING_FOR_FEEDBACK" at bounding box center [644, 354] width 509 height 42
select select "6: WAITING_FOR_FEEDBACK"
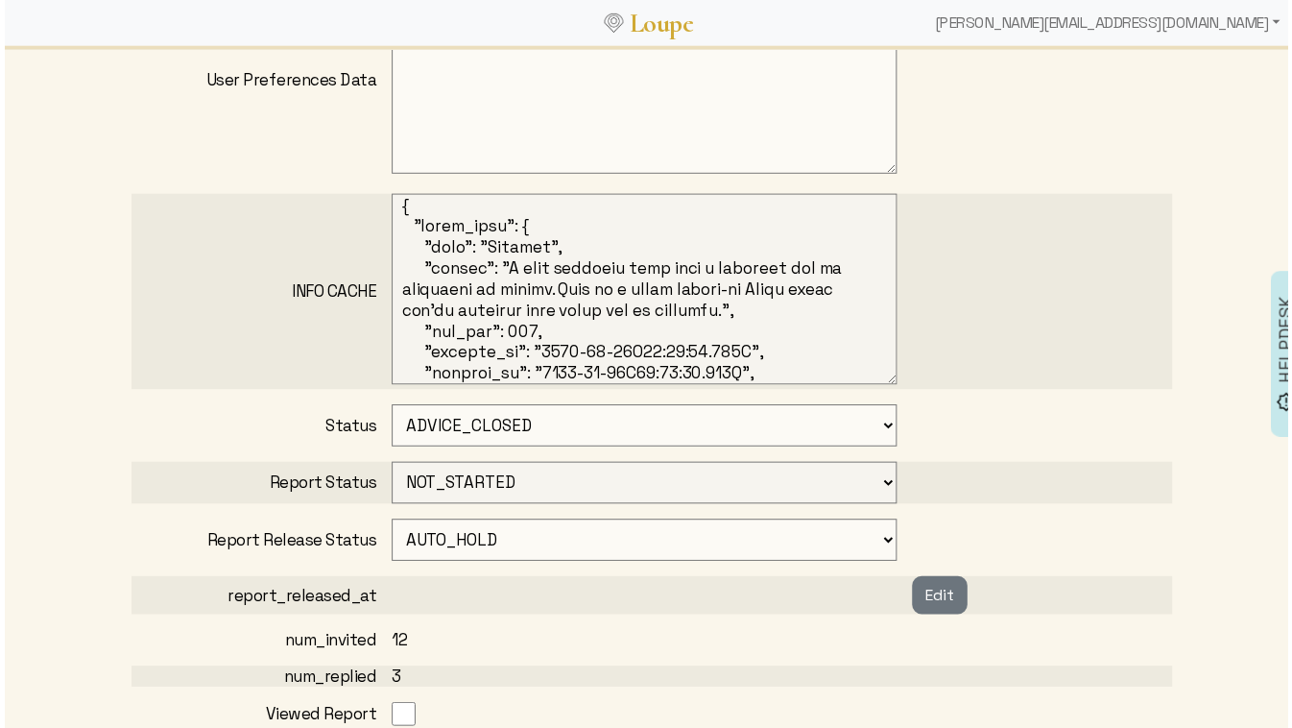
scroll to position [1272, 0]
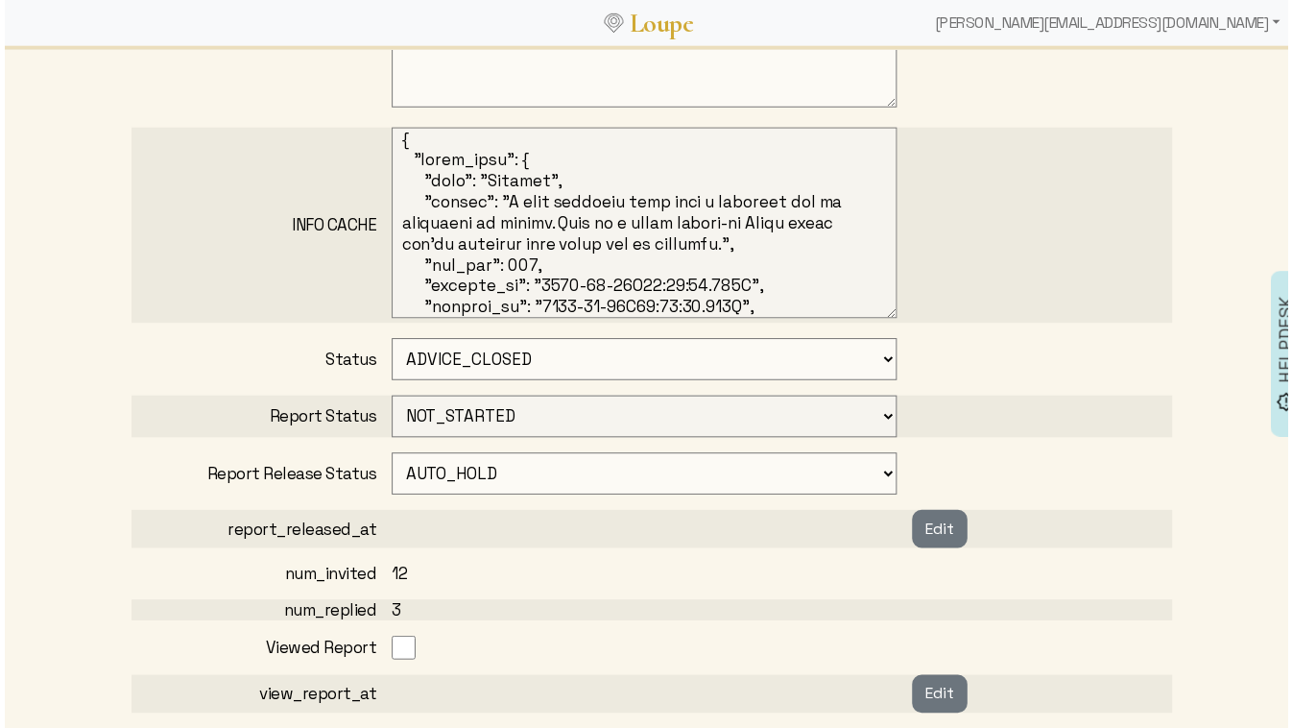
click at [469, 364] on select "CONCEIVED SURVEY_CREATED SOME_ADVISORS_INVITED MIN_ADVISORS_INVITED ADVICE_CLOS…" at bounding box center [644, 362] width 509 height 42
select select "3: MIN_ADVISORS_INVITED"
